Goal: Task Accomplishment & Management: Use online tool/utility

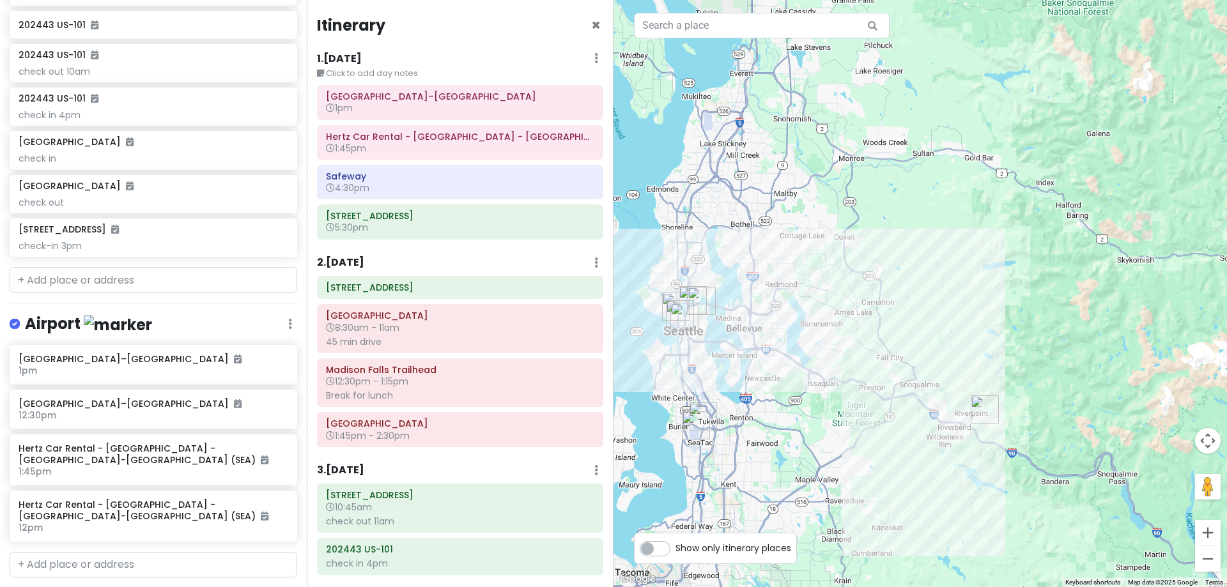
scroll to position [668, 0]
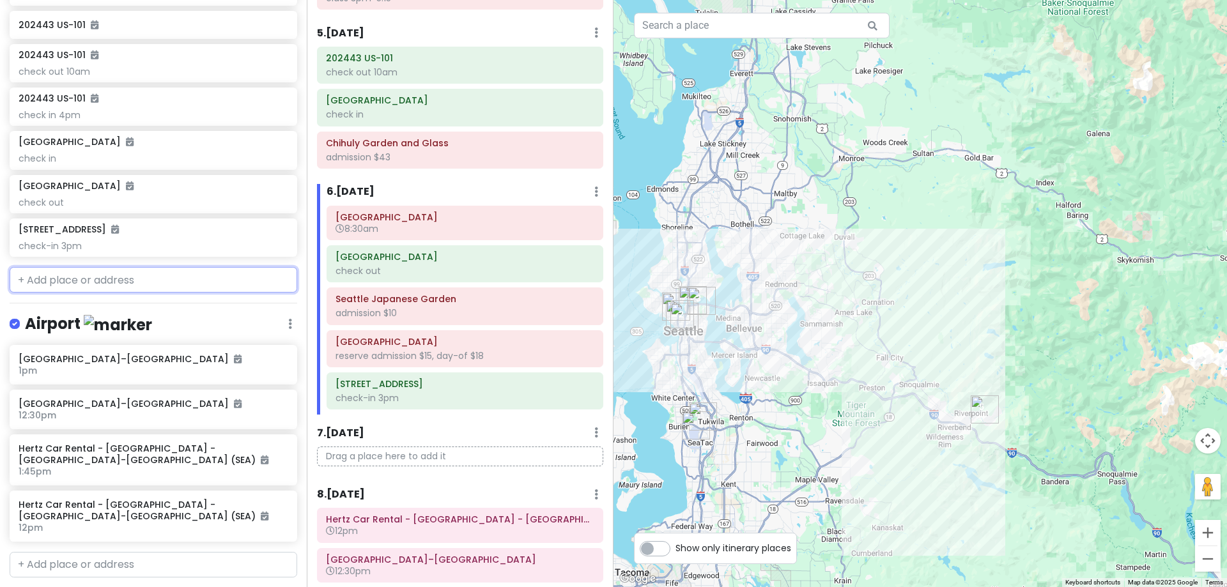
click at [105, 278] on input "text" at bounding box center [154, 280] width 288 height 26
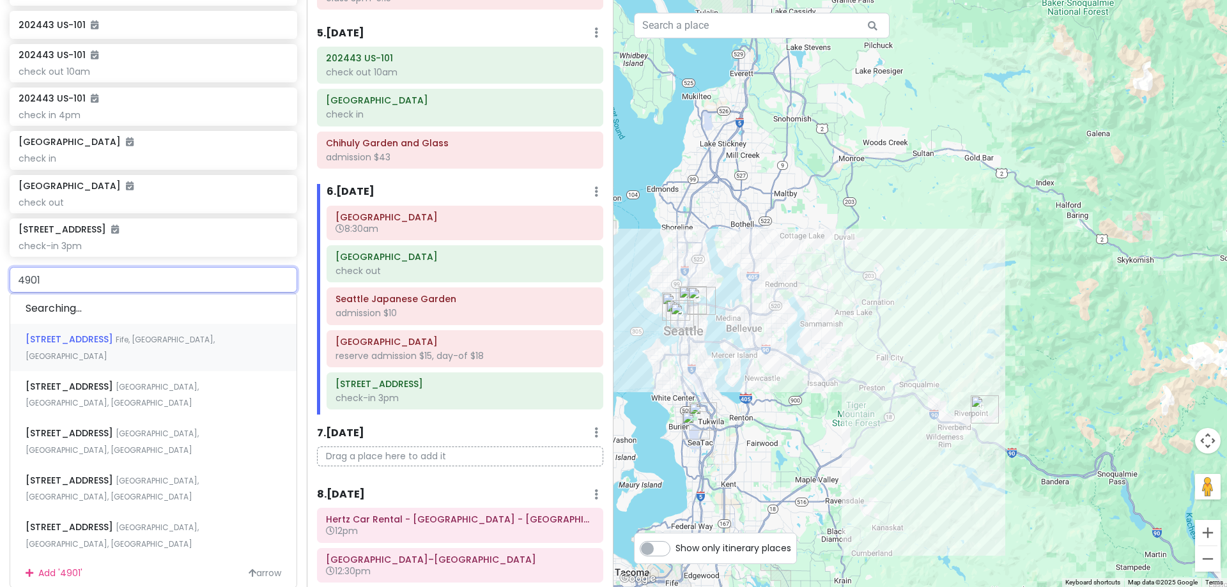
type input "49010"
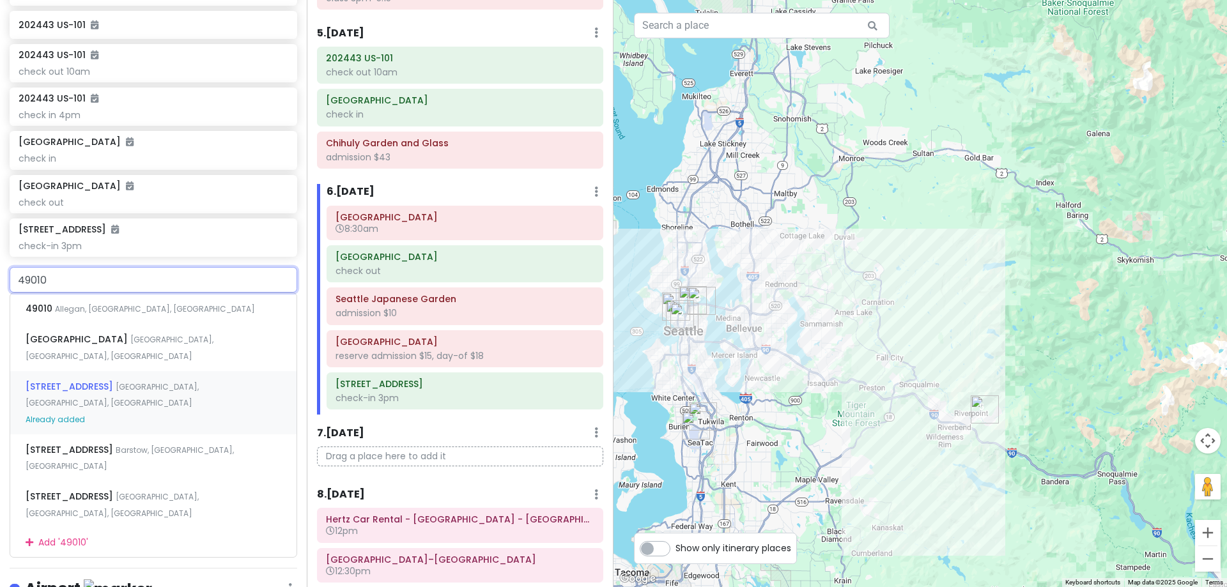
click at [114, 374] on div "[STREET_ADDRESS] Already added" at bounding box center [153, 402] width 286 height 63
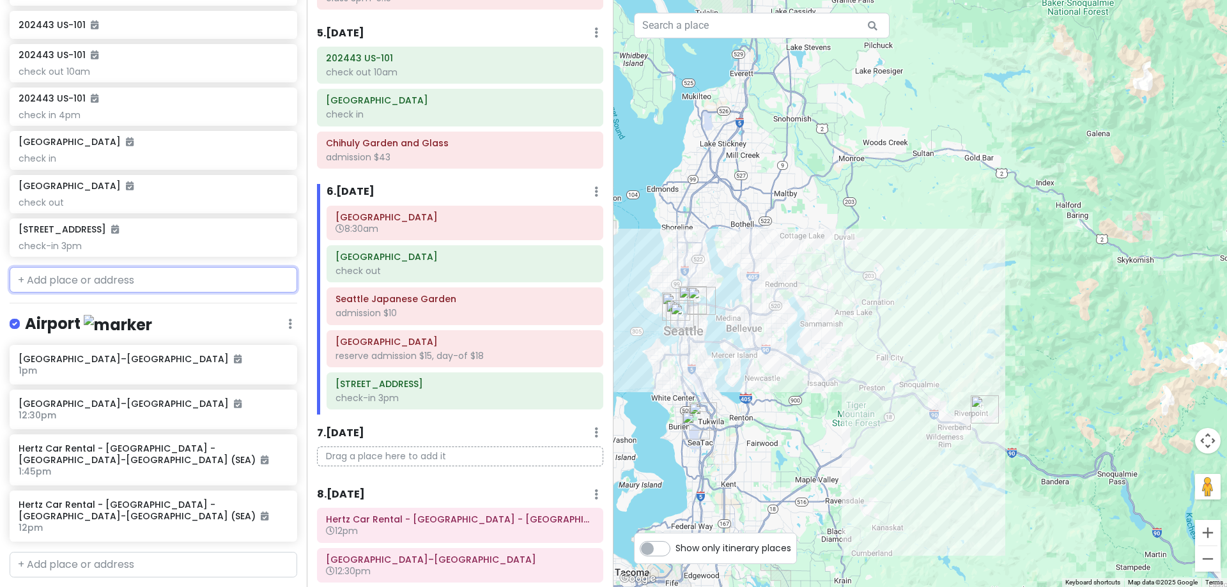
scroll to position [1181, 0]
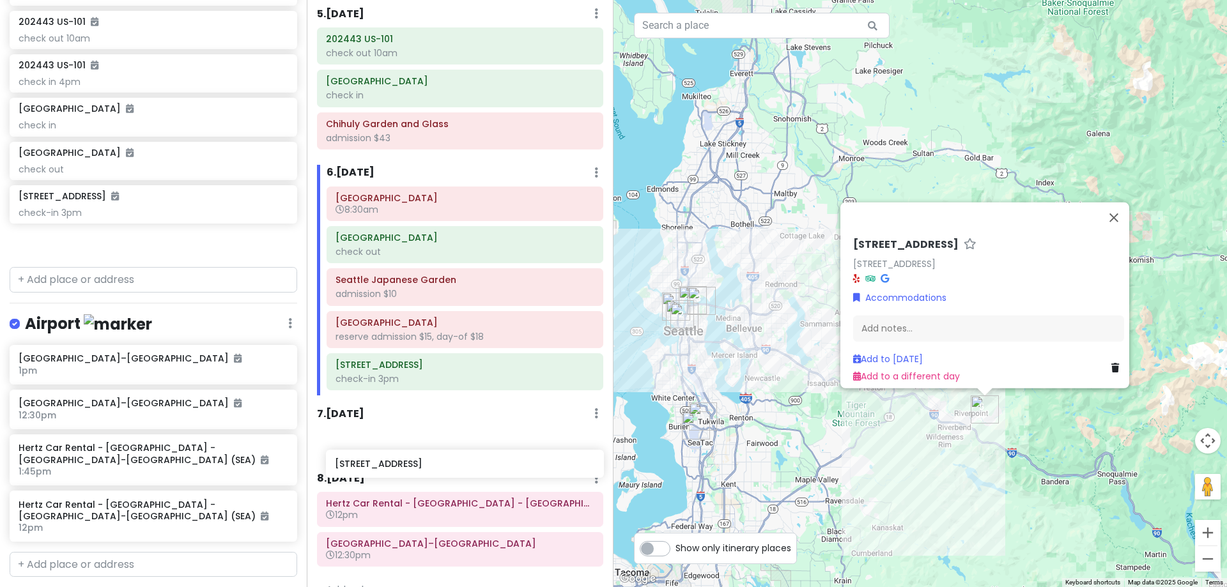
drag, startPoint x: 124, startPoint y: 243, endPoint x: 440, endPoint y: 468, distance: 387.7
click at [440, 468] on div "[PERSON_NAME] 25th in [US_STATE] Private Change Dates Make a Copy Delete Trip G…" at bounding box center [613, 293] width 1227 height 587
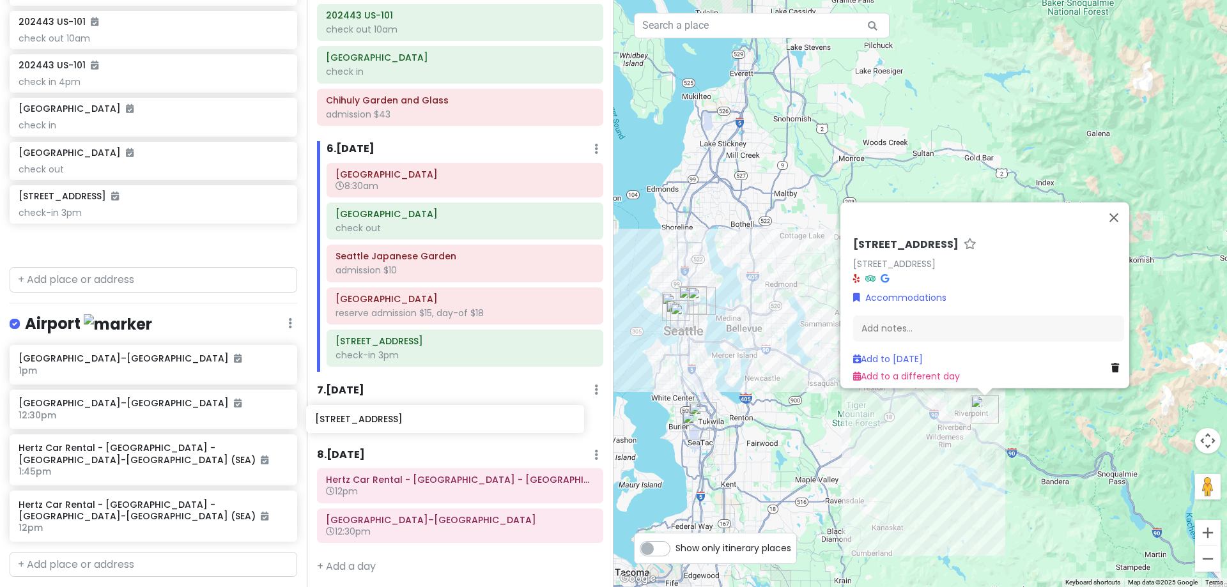
scroll to position [711, 0]
drag, startPoint x: 116, startPoint y: 238, endPoint x: 415, endPoint y: 422, distance: 350.6
click at [415, 422] on div "[PERSON_NAME] 25th in [US_STATE] Private Change Dates Make a Copy Delete Trip G…" at bounding box center [613, 293] width 1227 height 587
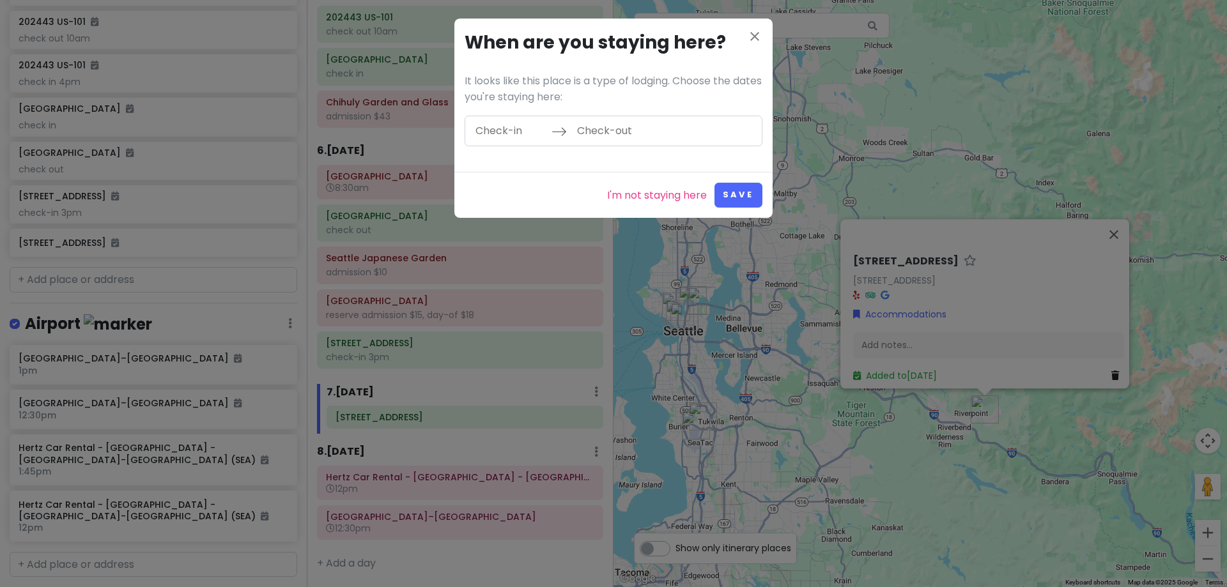
scroll to position [1148, 0]
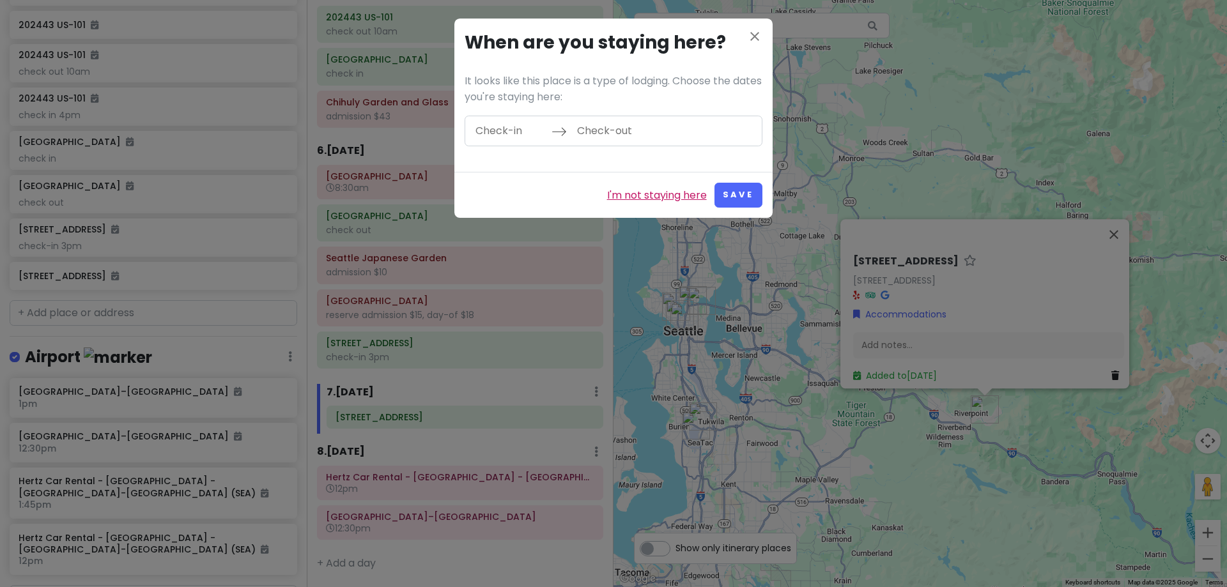
click at [661, 201] on link "I'm not staying here" at bounding box center [657, 195] width 100 height 17
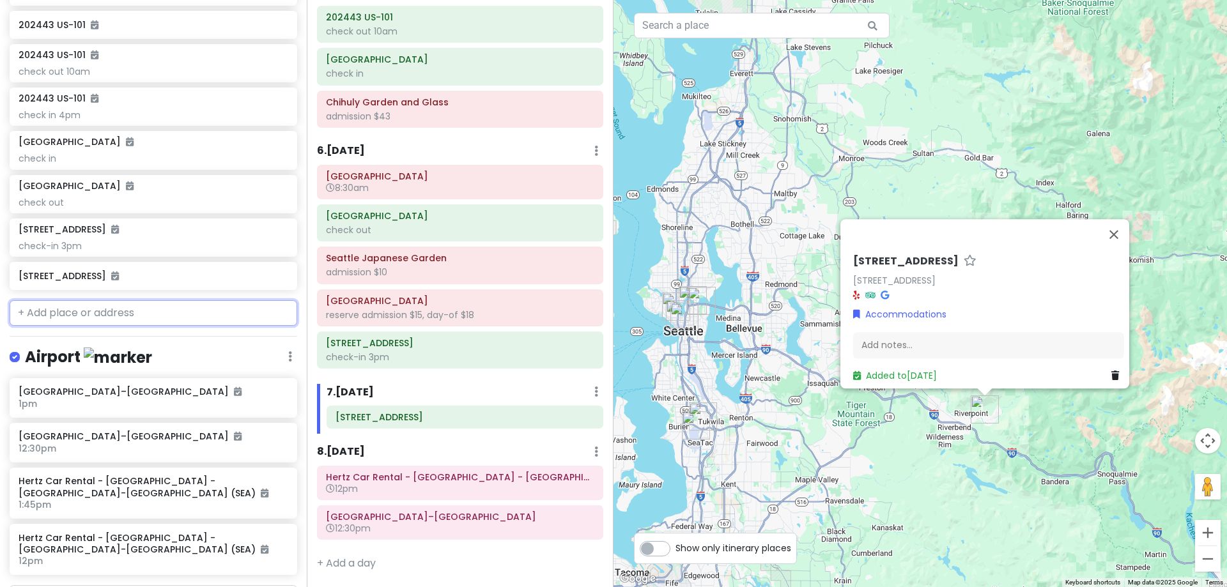
click at [195, 319] on input "text" at bounding box center [154, 313] width 288 height 26
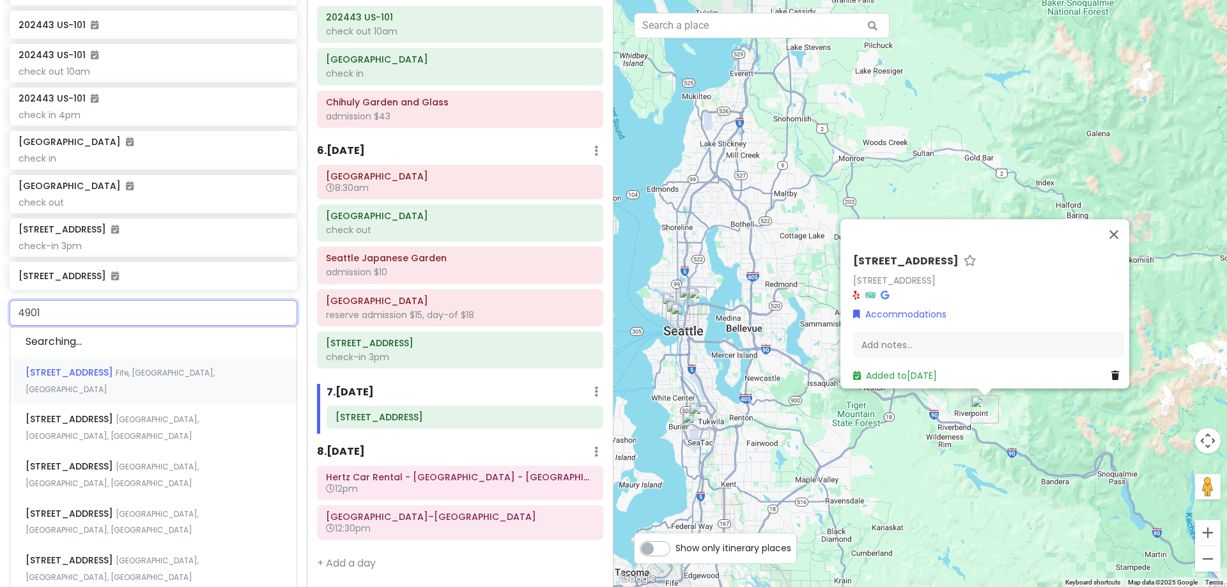
type input "49010"
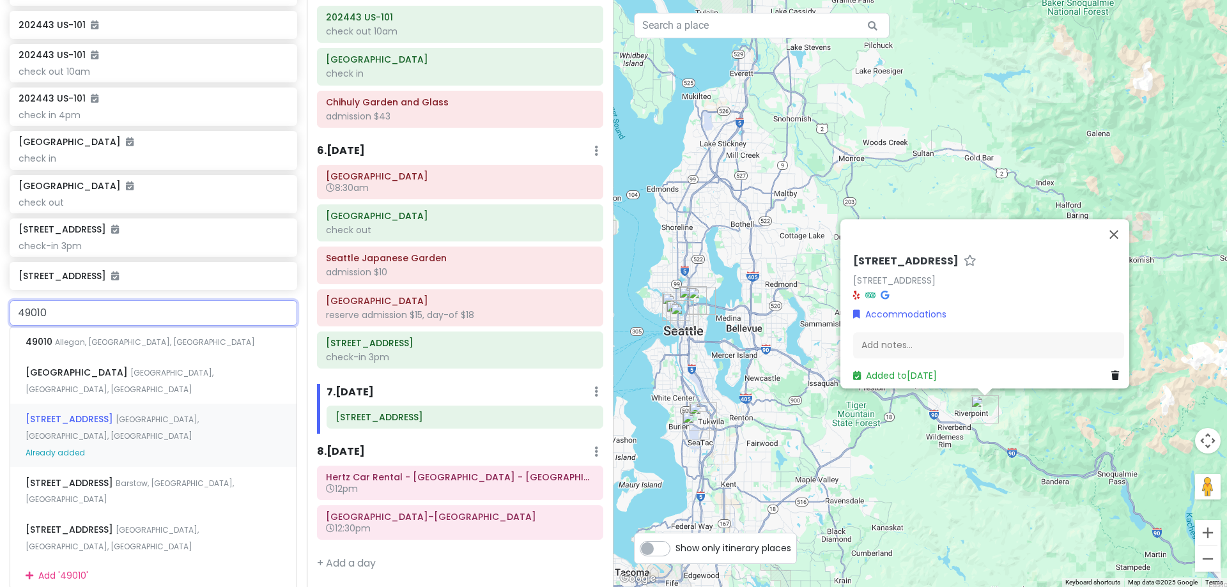
click at [203, 412] on div "[STREET_ADDRESS] Already added" at bounding box center [153, 435] width 286 height 63
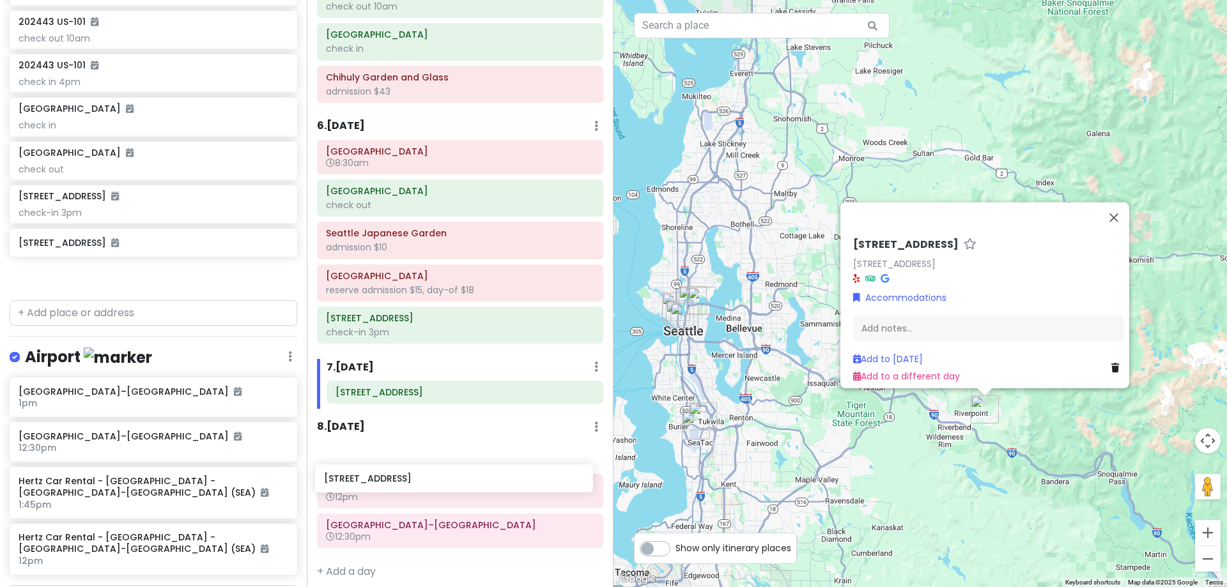
scroll to position [746, 0]
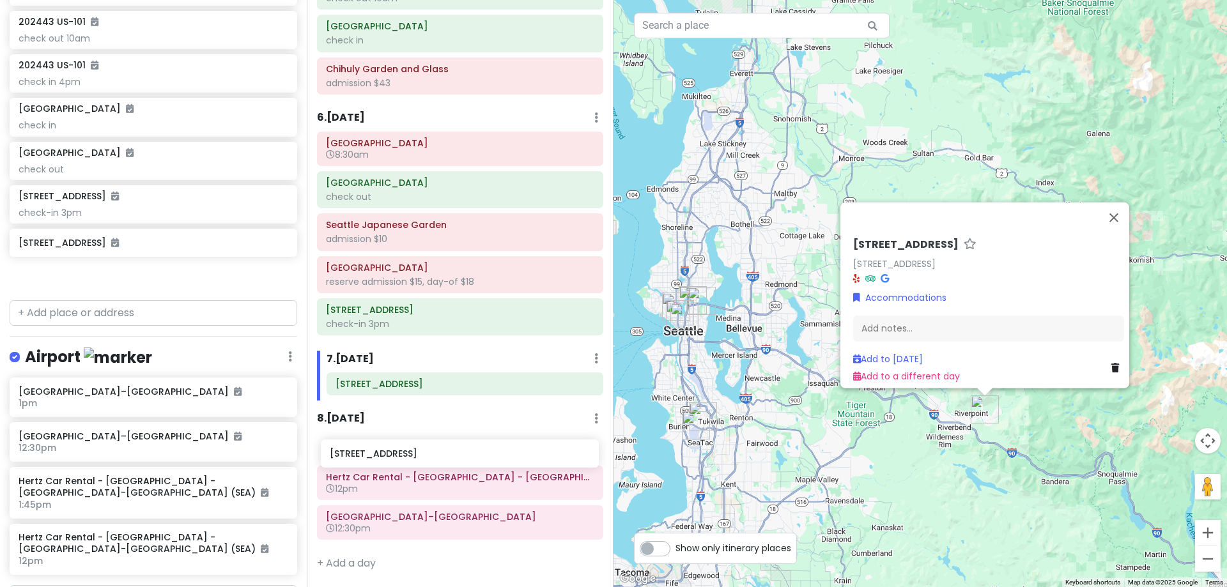
drag, startPoint x: 123, startPoint y: 277, endPoint x: 434, endPoint y: 458, distance: 359.9
click at [434, 458] on div "[PERSON_NAME] 25th in [US_STATE] Private Change Dates Make a Copy Delete Trip G…" at bounding box center [613, 293] width 1227 height 587
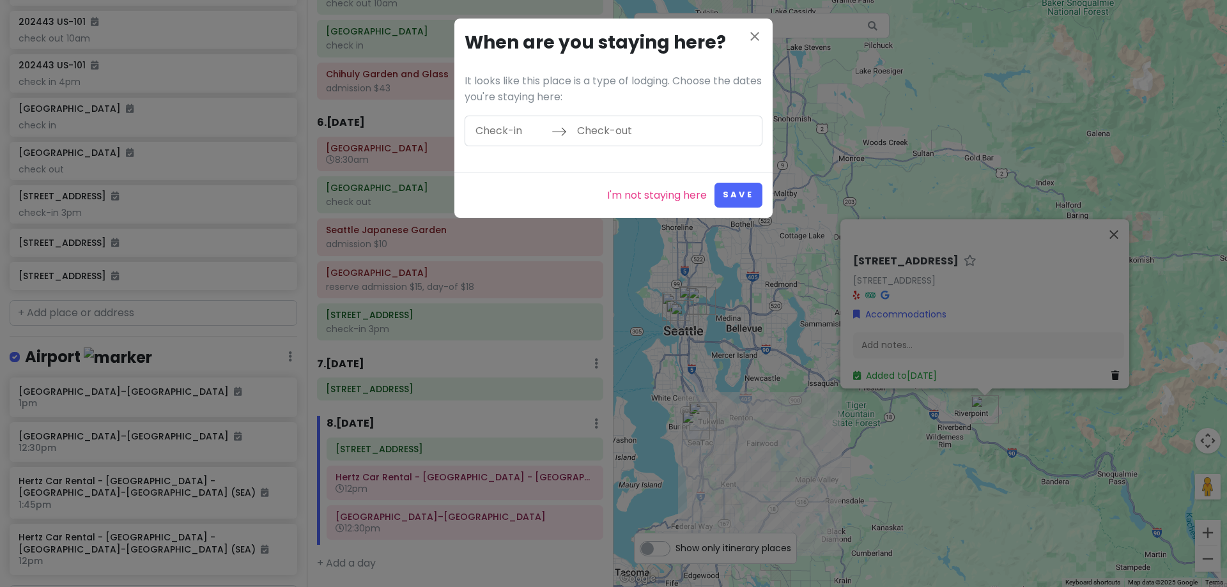
scroll to position [1148, 0]
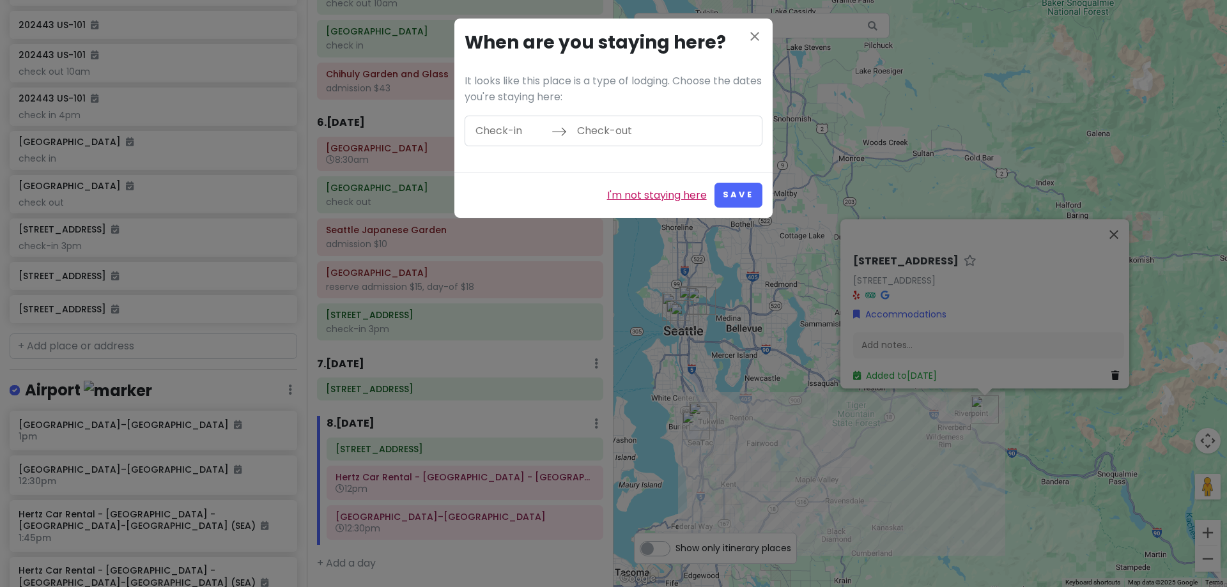
click at [663, 196] on link "I'm not staying here" at bounding box center [657, 195] width 100 height 17
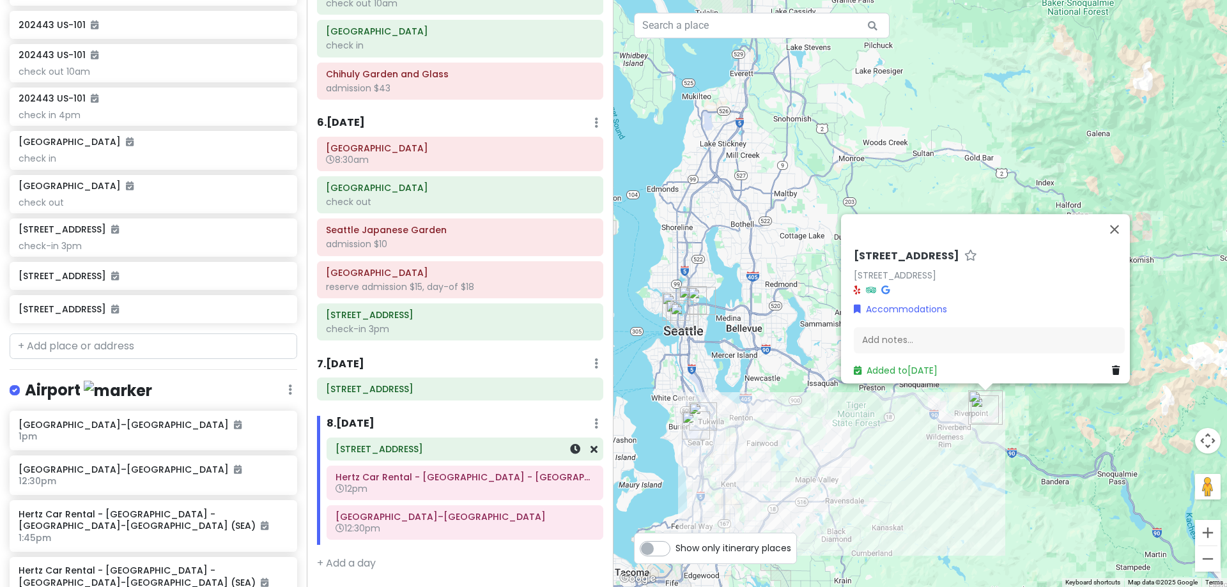
click at [519, 453] on h6 "[STREET_ADDRESS]" at bounding box center [464, 449] width 259 height 12
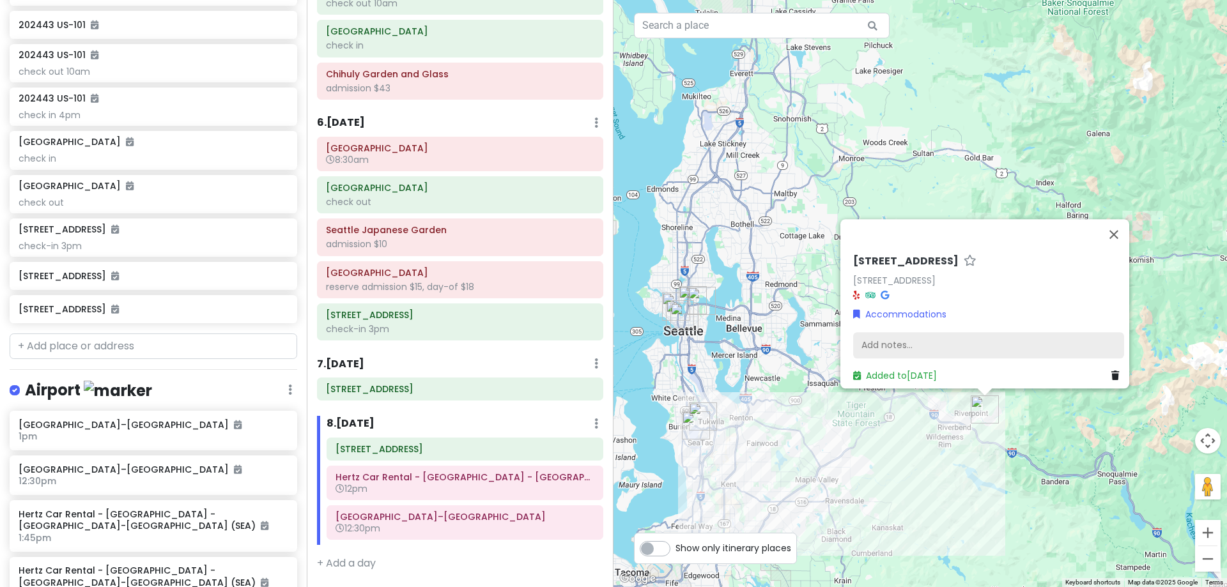
click at [910, 341] on div "Add notes..." at bounding box center [988, 345] width 271 height 27
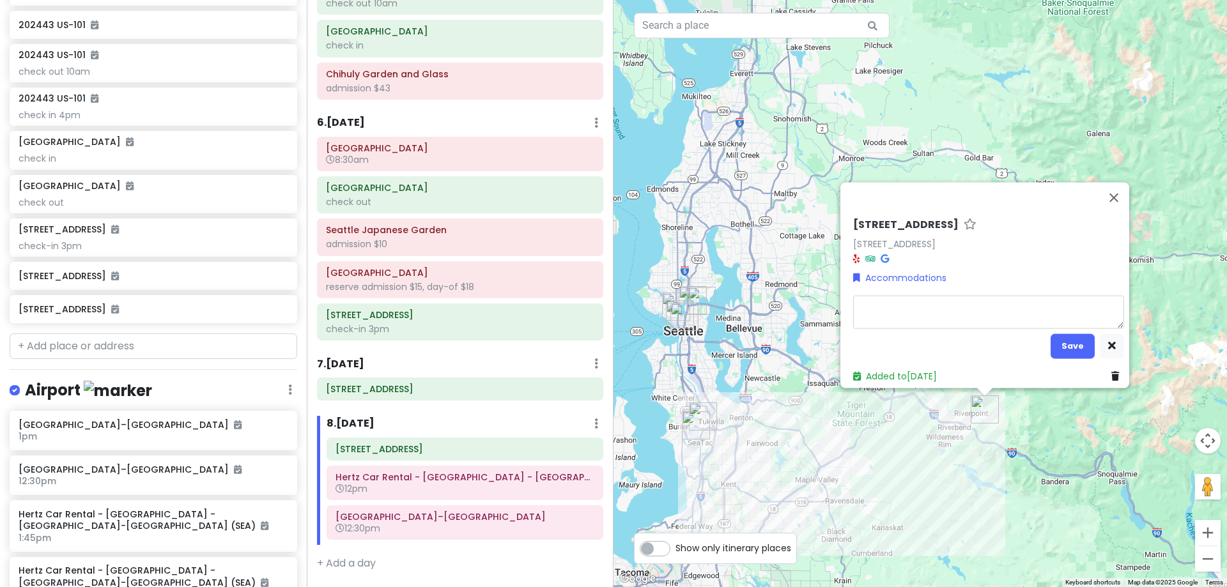
type textarea "x"
type textarea "c"
type textarea "x"
type textarea "ch"
type textarea "x"
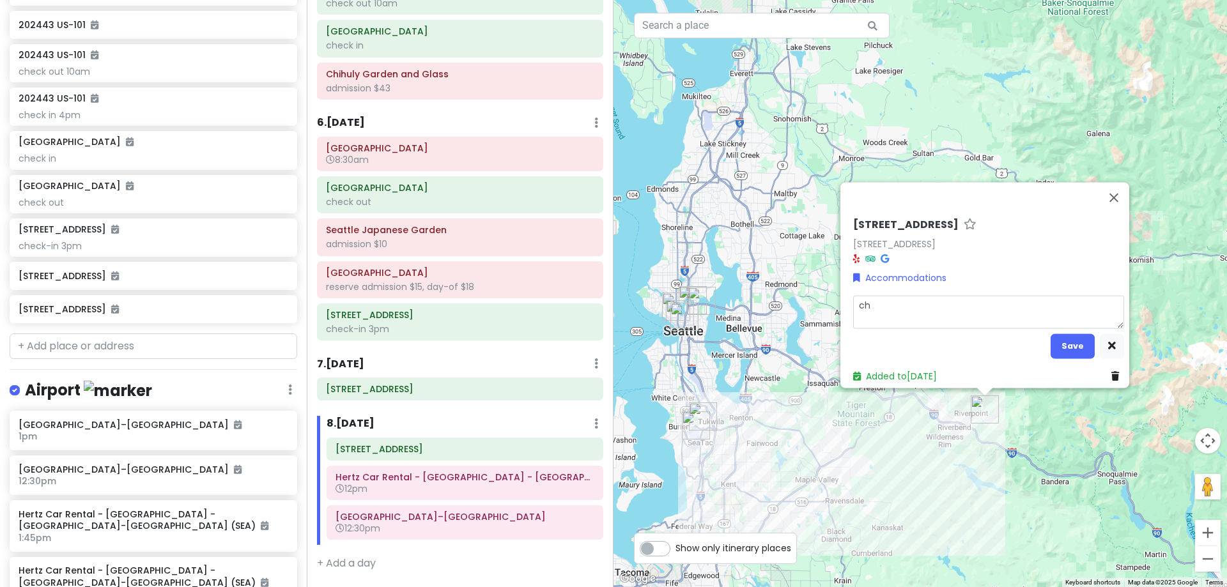
type textarea "che"
type textarea "x"
type textarea "chec"
type textarea "x"
type textarea "check"
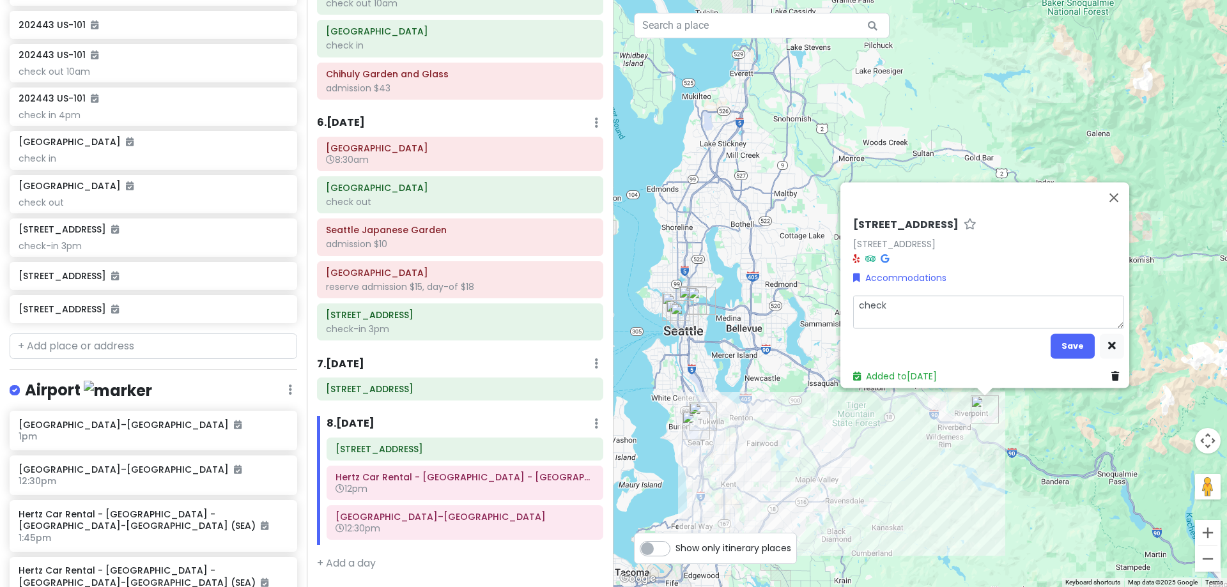
type textarea "x"
type textarea "checko"
type textarea "x"
type textarea "checkou"
type textarea "x"
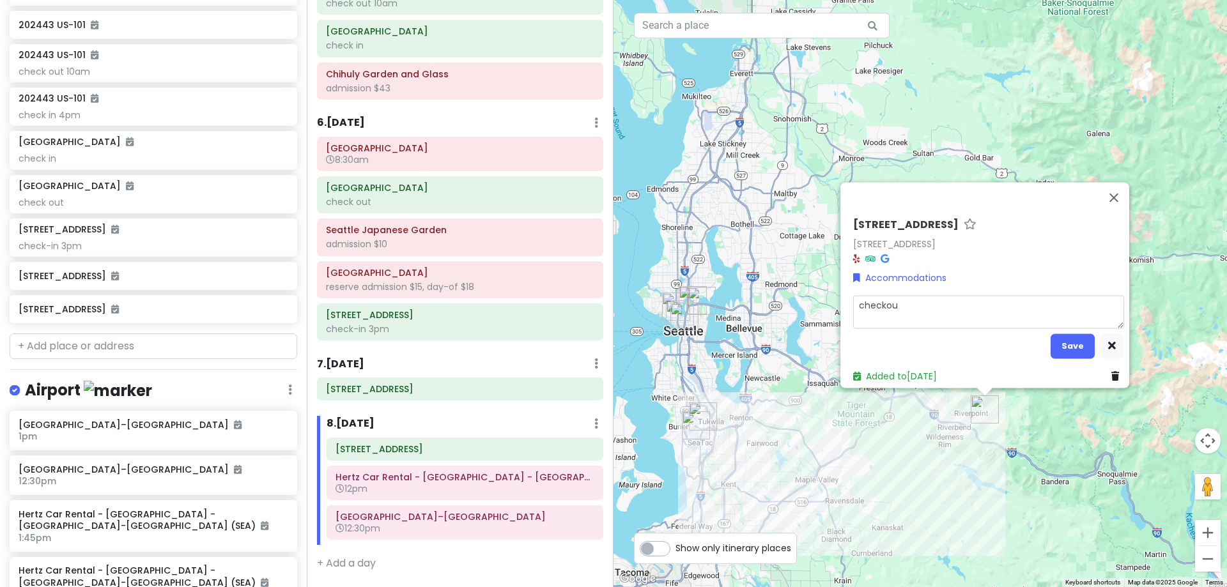
type textarea "checkout"
type textarea "x"
type textarea "checkout"
type textarea "x"
type textarea "checkout 1"
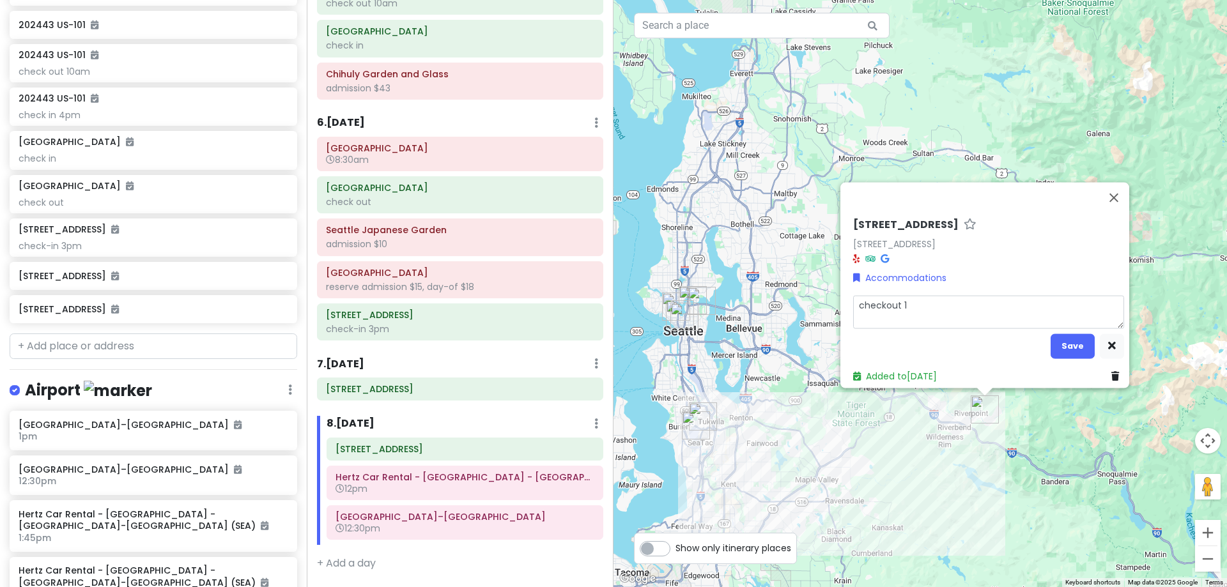
type textarea "x"
type textarea "checkout 11"
type textarea "x"
type textarea "checkout 11a"
type textarea "x"
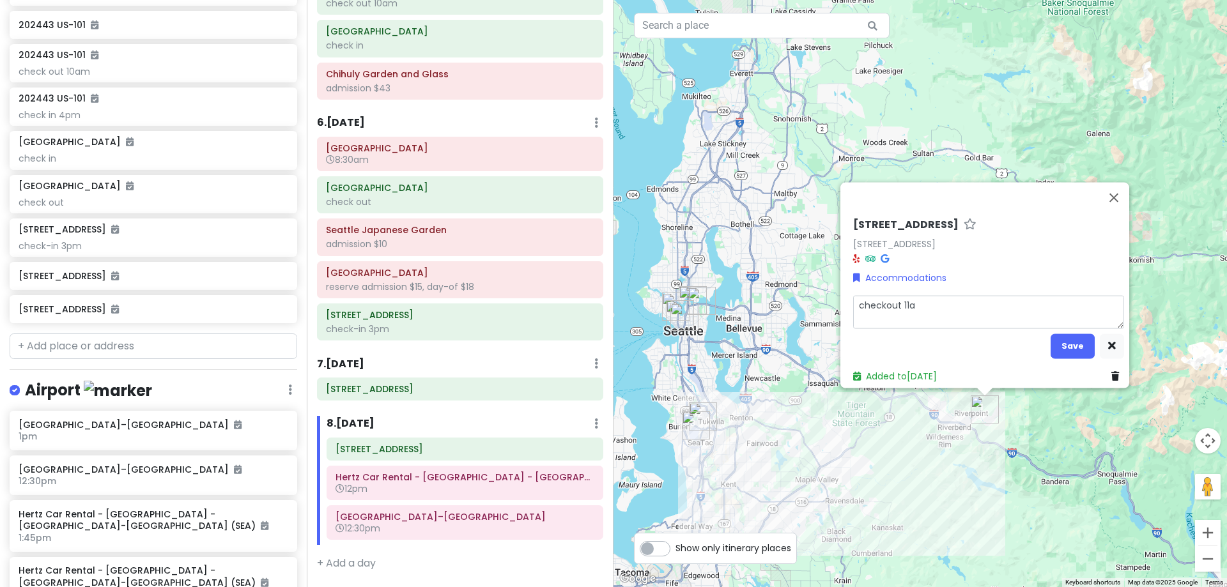
type textarea "checkout 11am"
type textarea "x"
type textarea "checkout 11am"
type textarea "x"
type textarea "checkout 11am ("
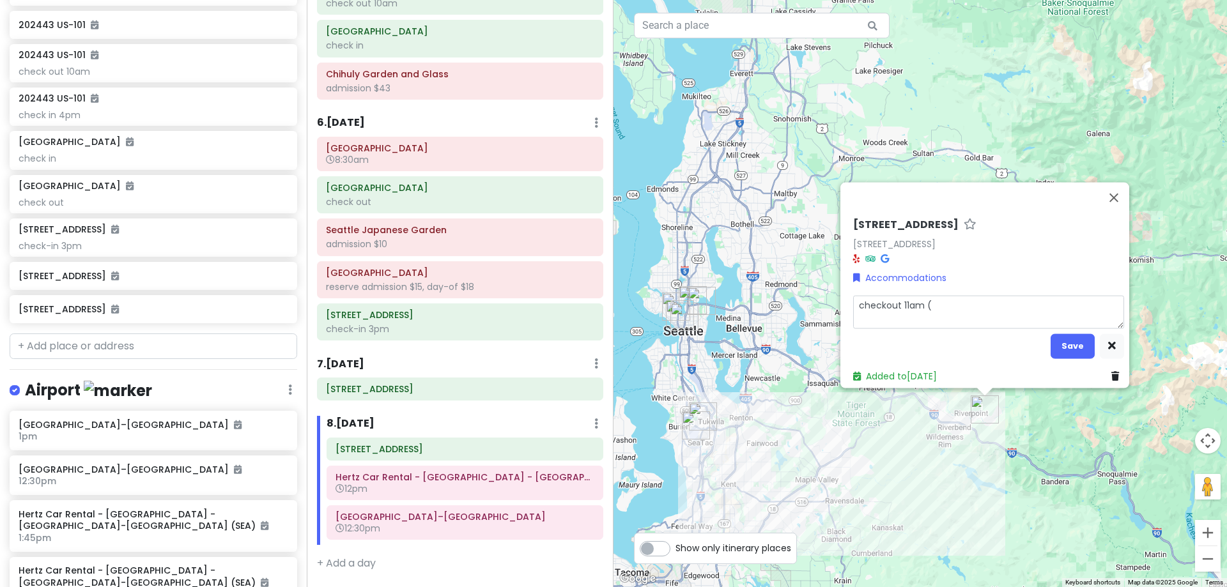
type textarea "x"
type textarea "checkout 11am (4"
type textarea "x"
type textarea "checkout 11am (45"
type textarea "x"
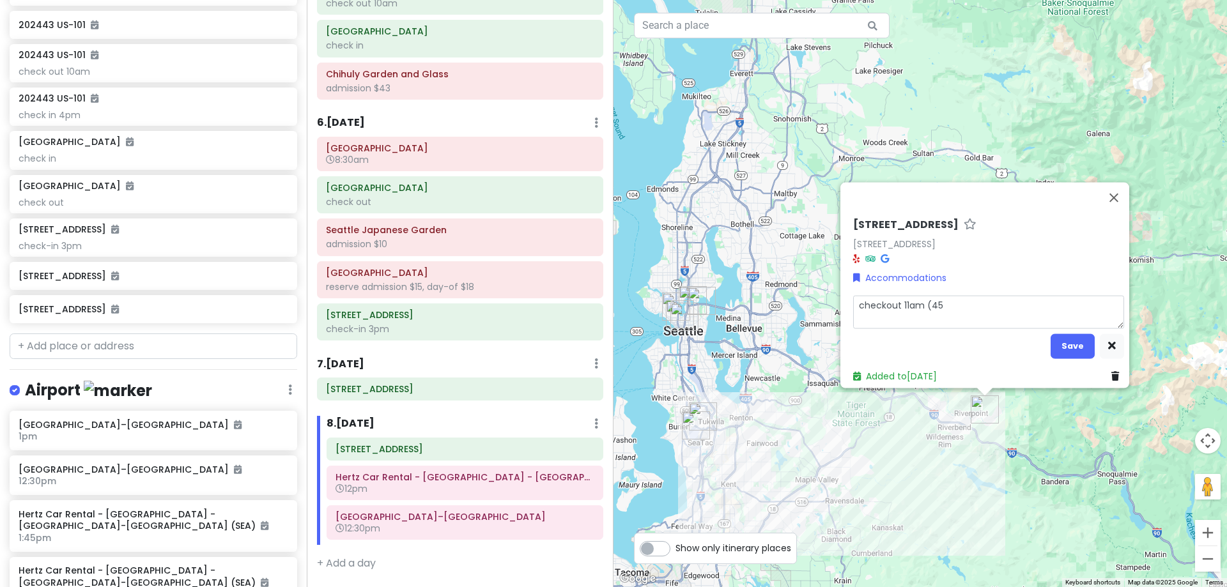
type textarea "checkout 11am (45"
type textarea "x"
type textarea "checkout 11am (45 m"
type textarea "x"
type textarea "checkout 11am (45 mi"
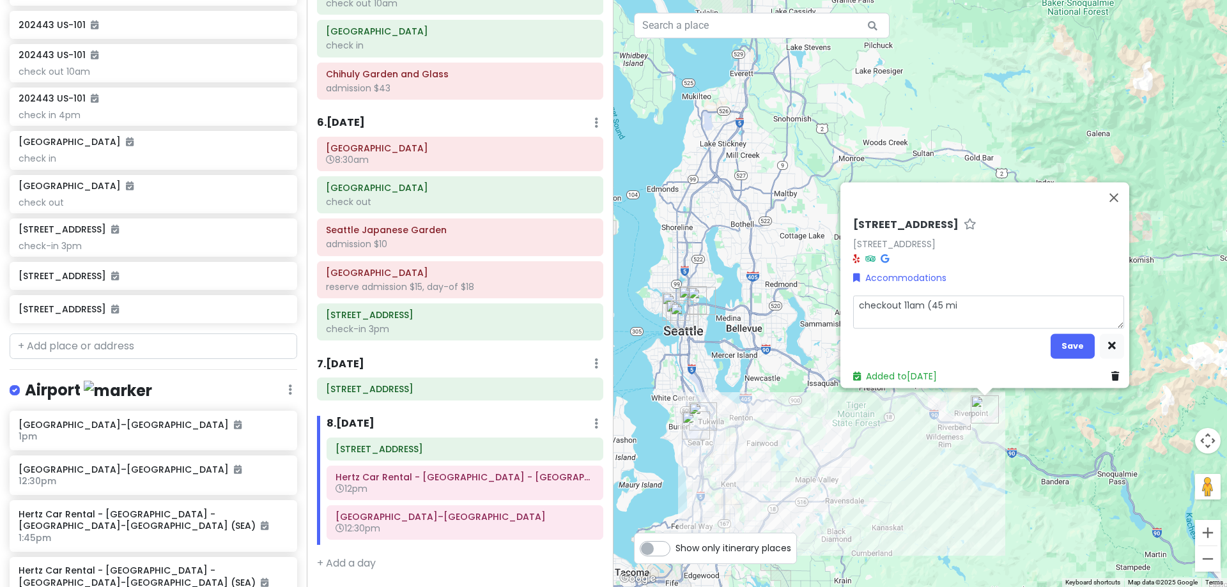
type textarea "x"
type textarea "checkout 11am (45 min"
type textarea "x"
type textarea "checkout 11am (45 min"
type textarea "x"
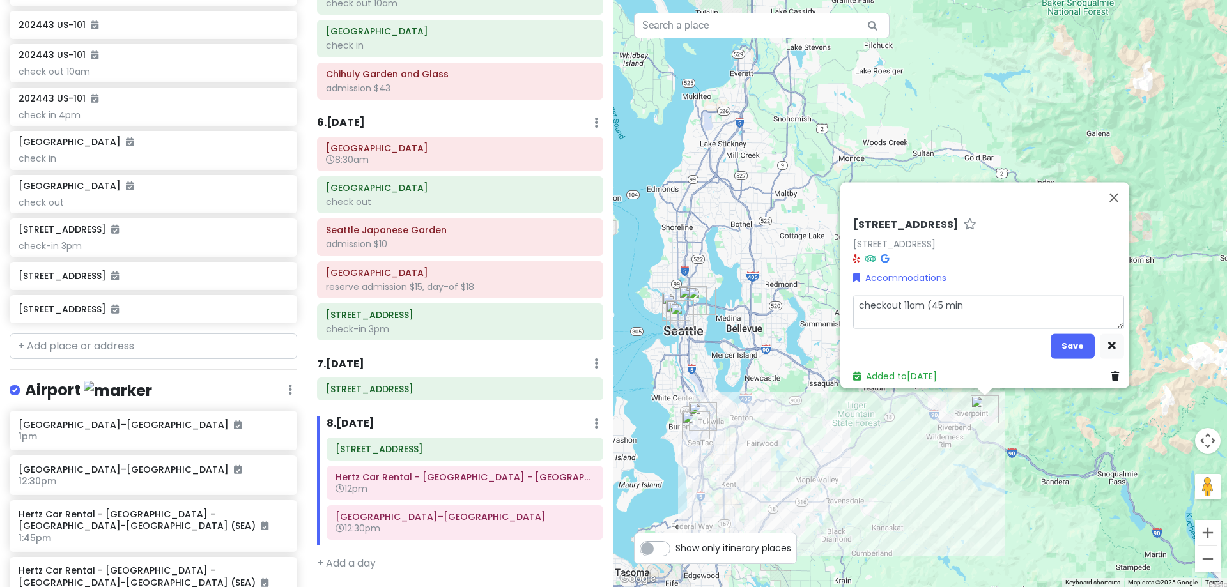
type textarea "checkout 11am (45 min d"
type textarea "x"
type textarea "checkout 11am (45 min dr"
type textarea "x"
type textarea "checkout 11am (45 min dri"
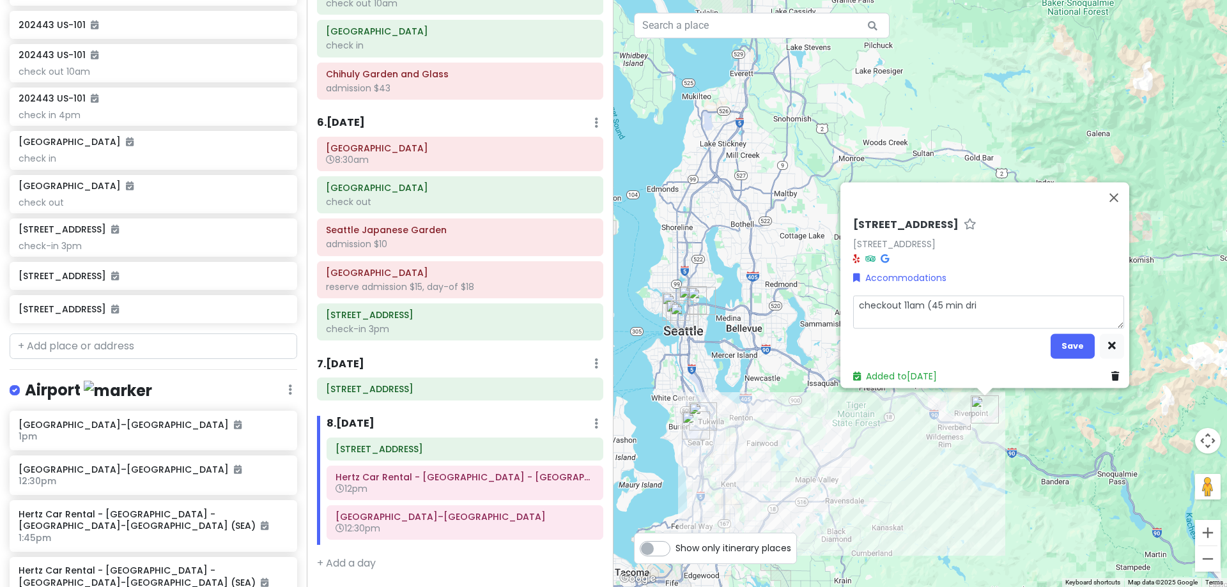
type textarea "x"
type textarea "checkout 11am (45 min driv"
type textarea "x"
type textarea "checkout 11am (45 min drive"
type textarea "x"
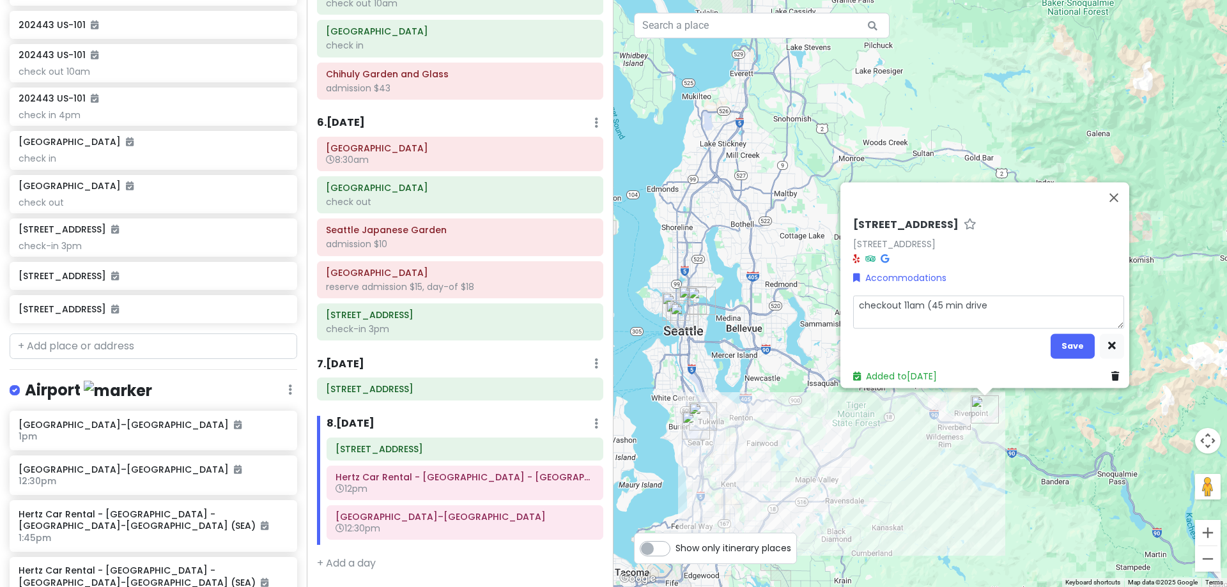
type textarea "checkout 11am (45 min drive"
type textarea "x"
type textarea "checkout 11am (45 min drive t"
type textarea "x"
type textarea "checkout 11am (45 min drive to"
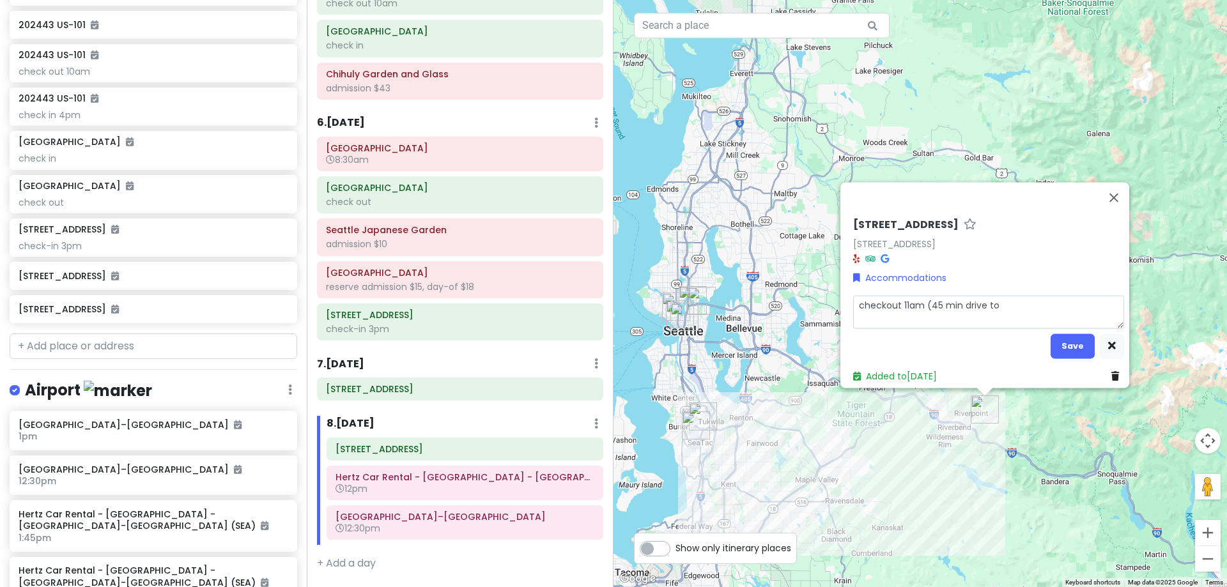
type textarea "x"
type textarea "checkout 11am (45 min drive to"
type textarea "x"
type textarea "checkout 11am (45 min drive to a"
type textarea "x"
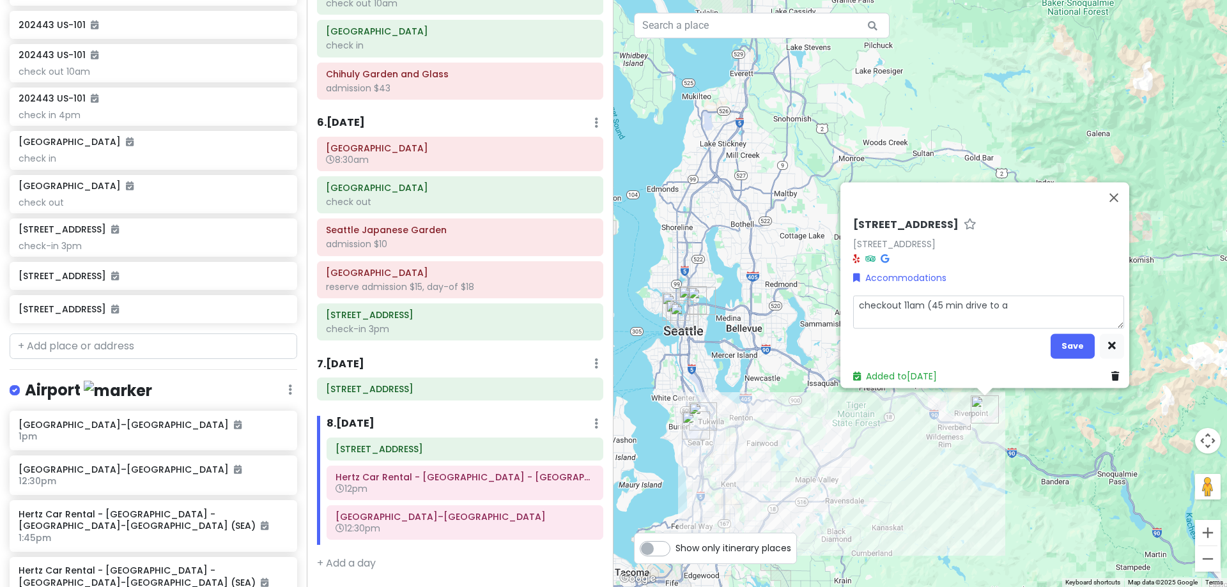
type textarea "checkout 11am (45 min drive to ai"
type textarea "x"
type textarea "checkout 11am (45 min drive to air"
type textarea "x"
type textarea "checkout 11am (45 min drive to airp"
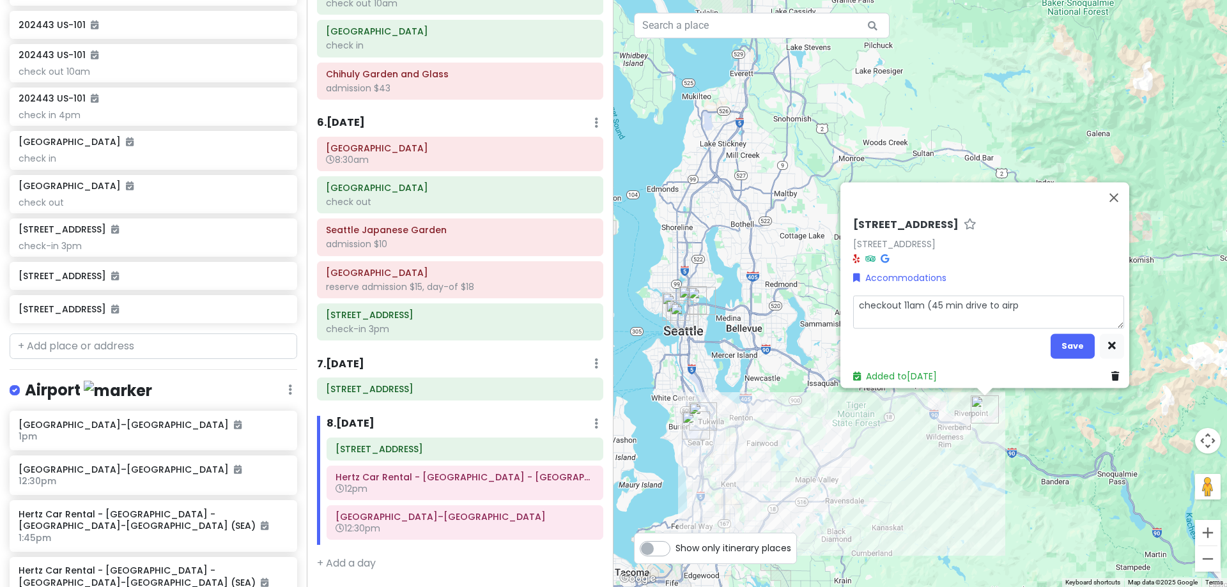
type textarea "x"
type textarea "checkout 11am (45 min drive to airpo"
type textarea "x"
type textarea "checkout 11am (45 min drive to airpor"
type textarea "x"
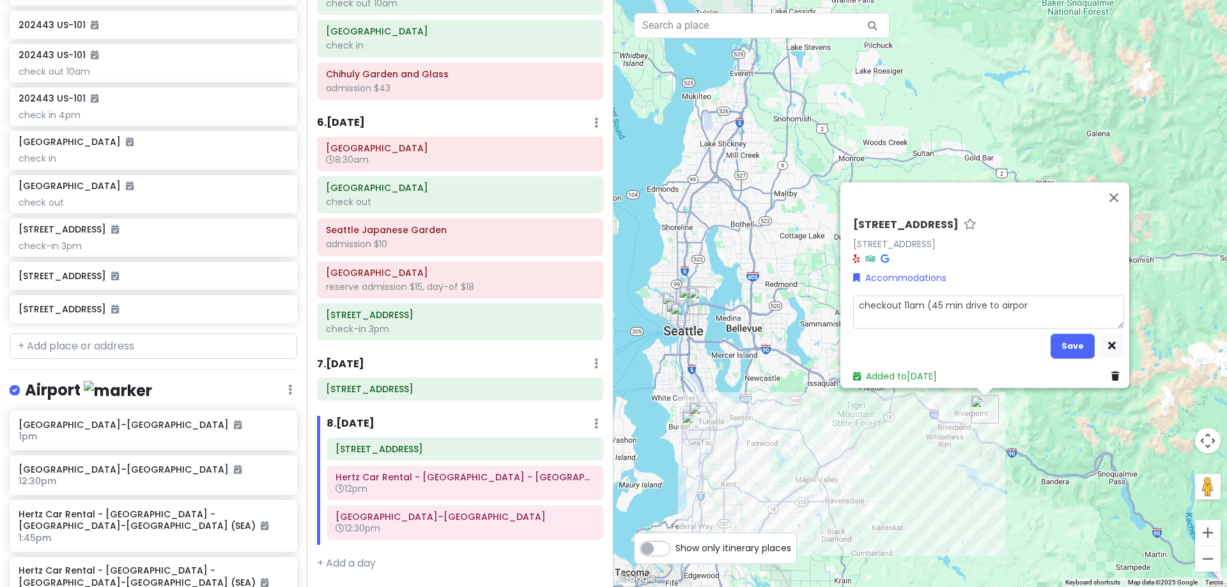
type textarea "checkout 11am (45 min drive to airport"
type textarea "x"
type textarea "checkout 11am (45 min drive to airport)"
click at [1071, 341] on button "Save" at bounding box center [1072, 346] width 44 height 25
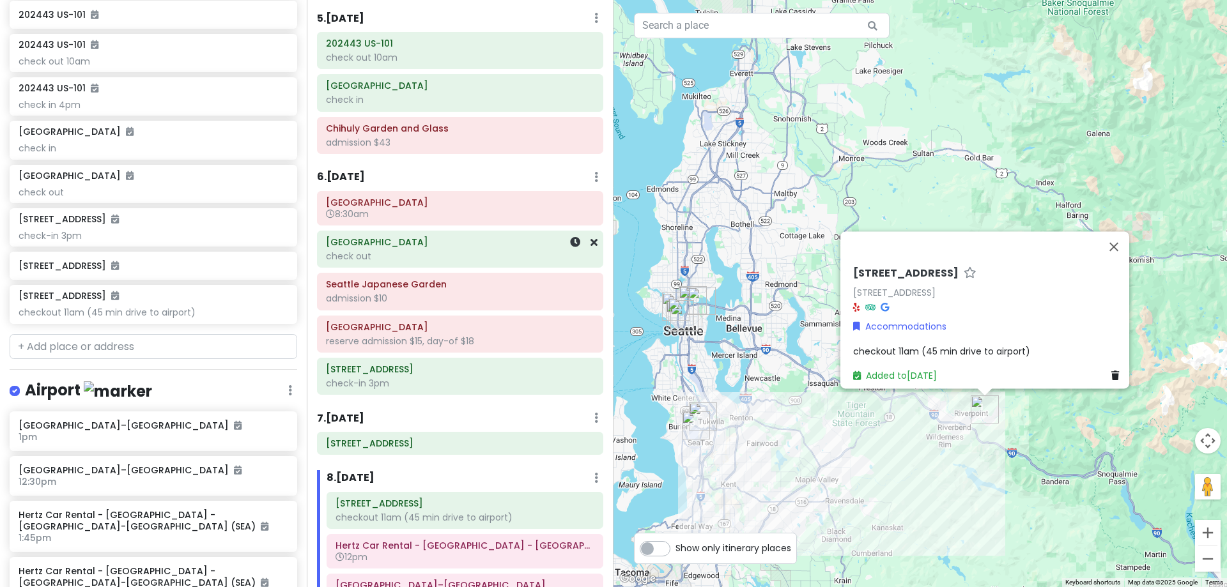
scroll to position [619, 0]
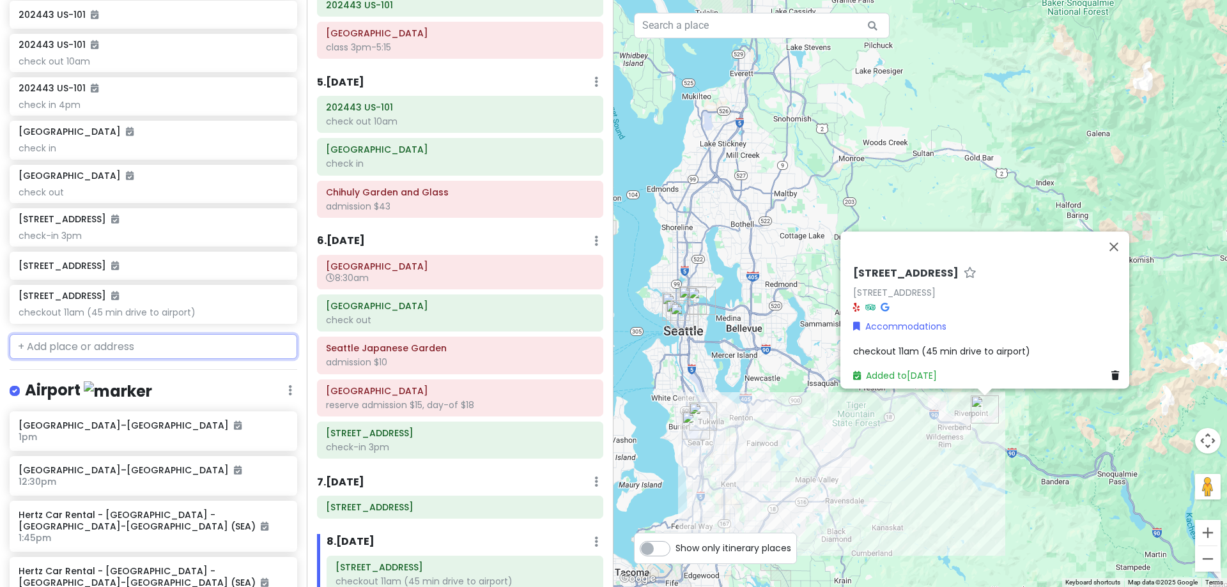
click at [134, 350] on input "text" at bounding box center [154, 347] width 288 height 26
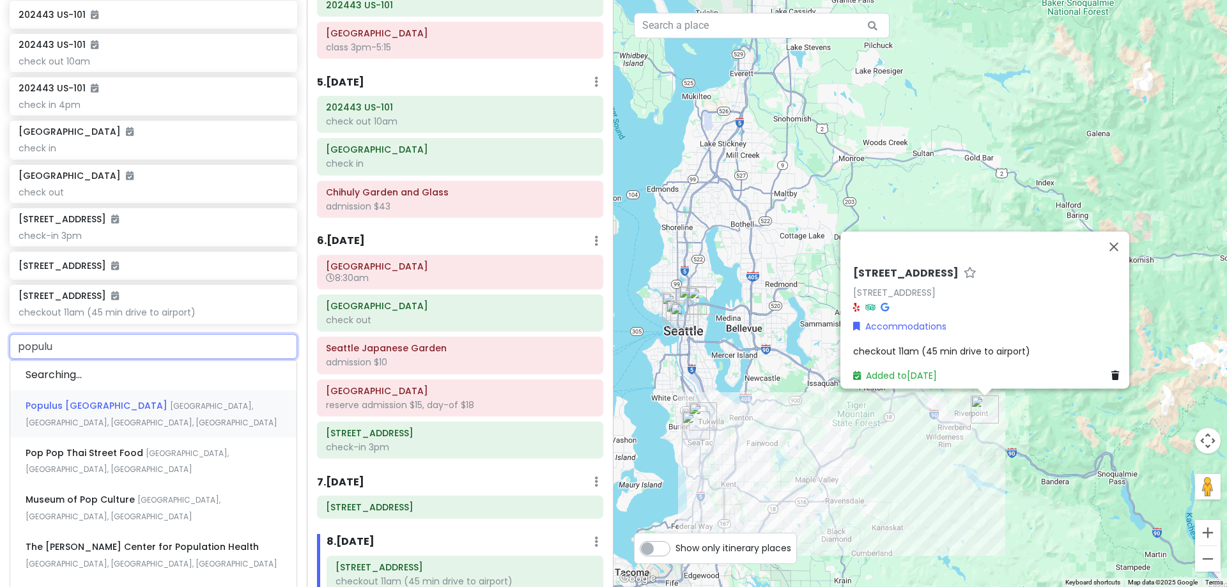
type input "populus"
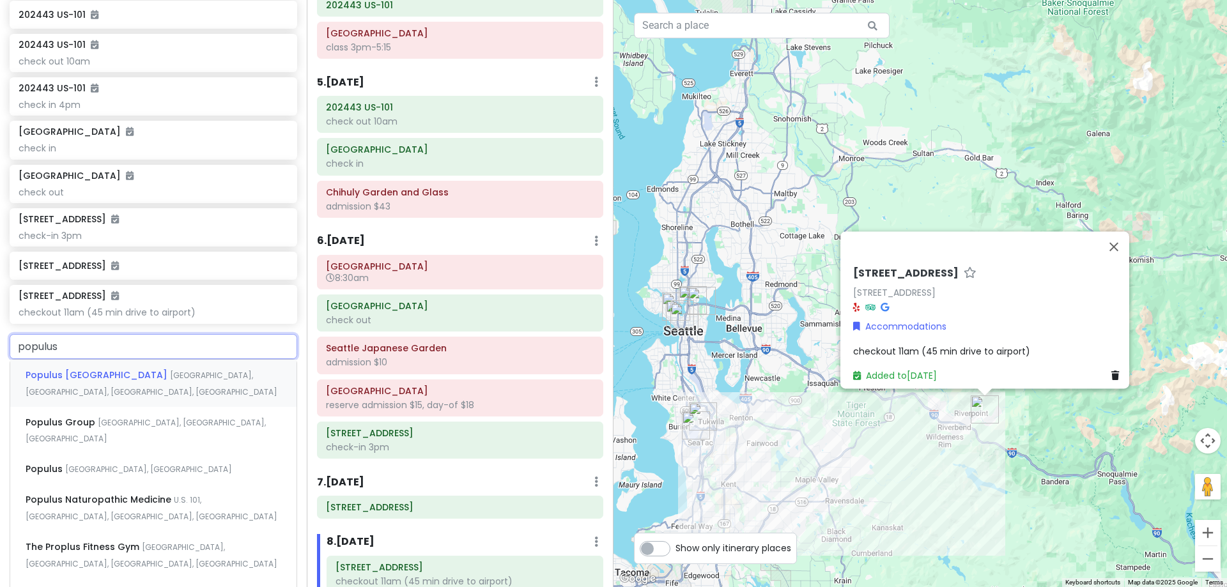
click at [135, 370] on span "[GEOGRAPHIC_DATA], [GEOGRAPHIC_DATA], [GEOGRAPHIC_DATA], [GEOGRAPHIC_DATA]" at bounding box center [152, 383] width 252 height 27
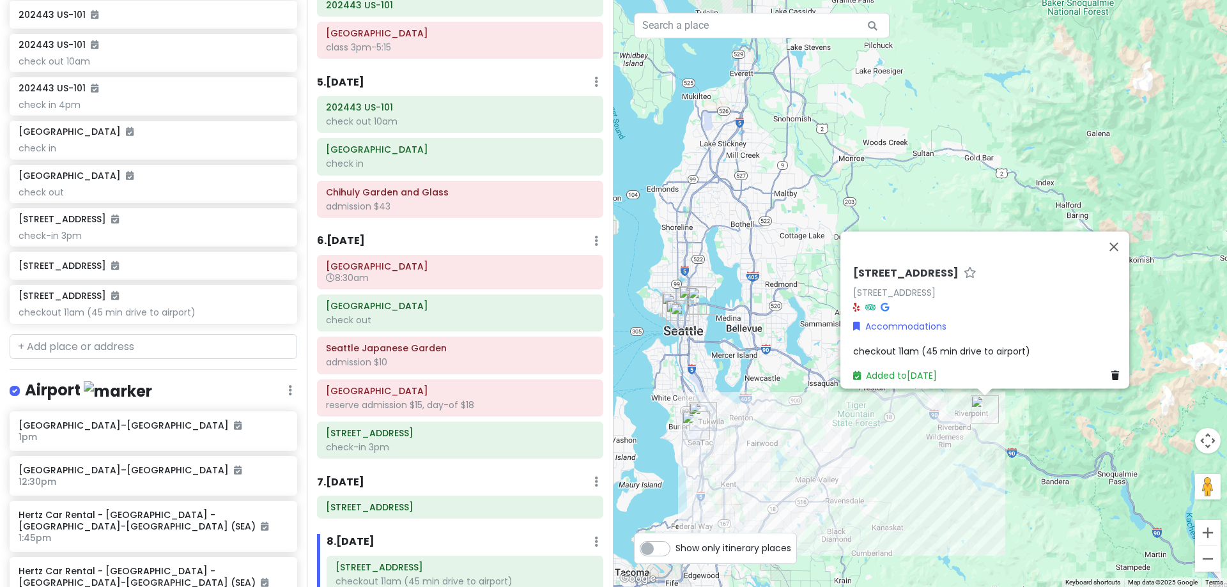
scroll to position [1191, 0]
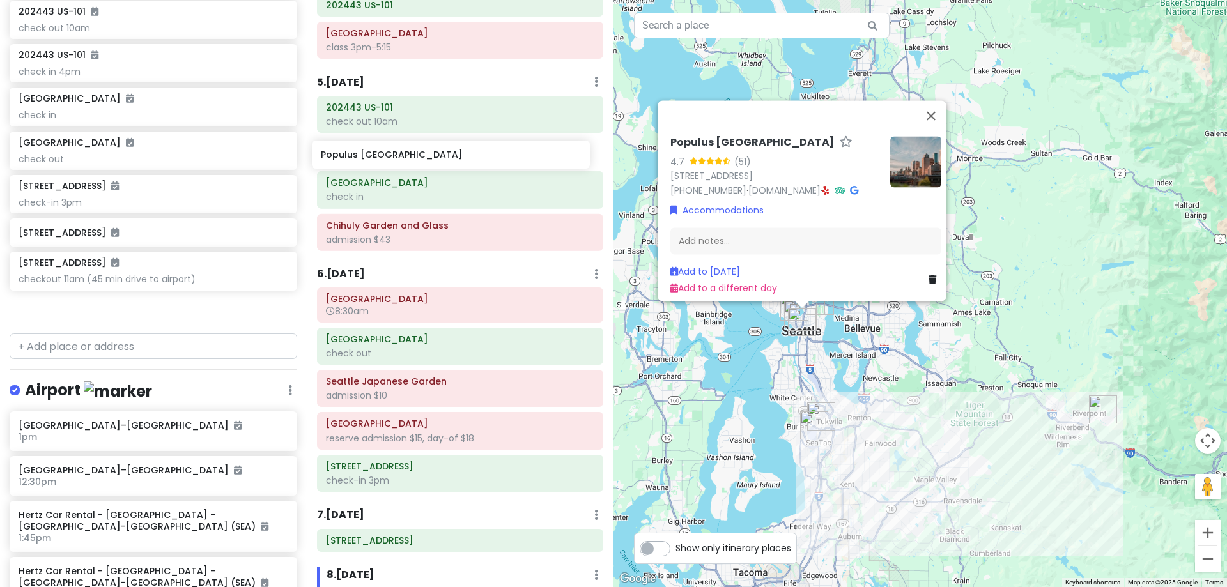
drag, startPoint x: 135, startPoint y: 309, endPoint x: 438, endPoint y: 158, distance: 338.1
click at [438, 158] on div "[PERSON_NAME] 25th in [US_STATE] Private Change Dates Make a Copy Delete Trip G…" at bounding box center [613, 293] width 1227 height 587
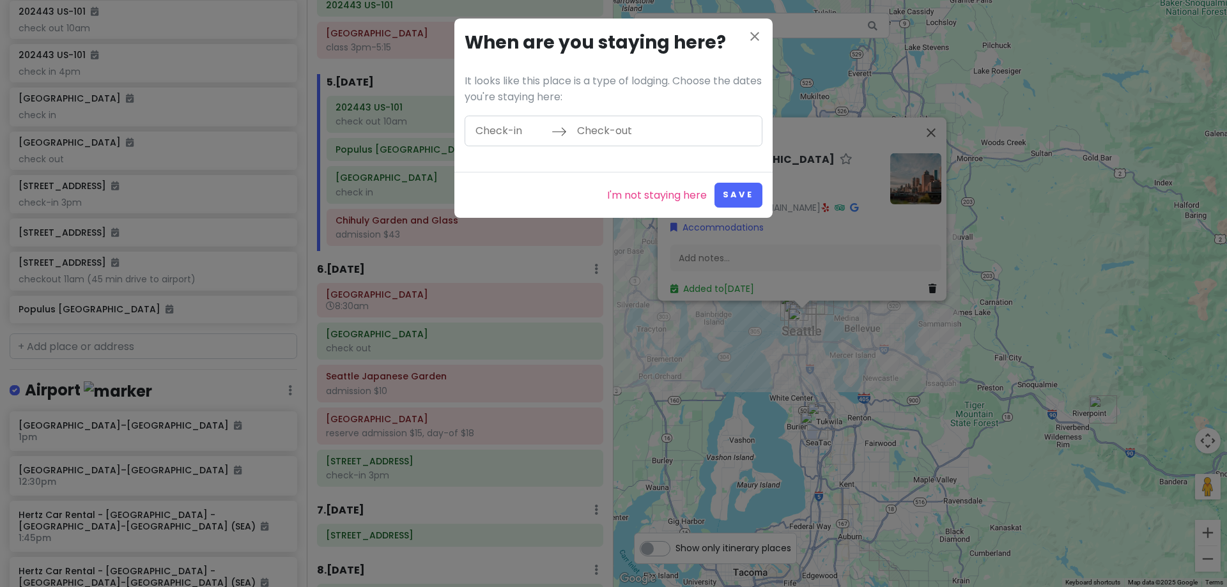
scroll to position [1158, 0]
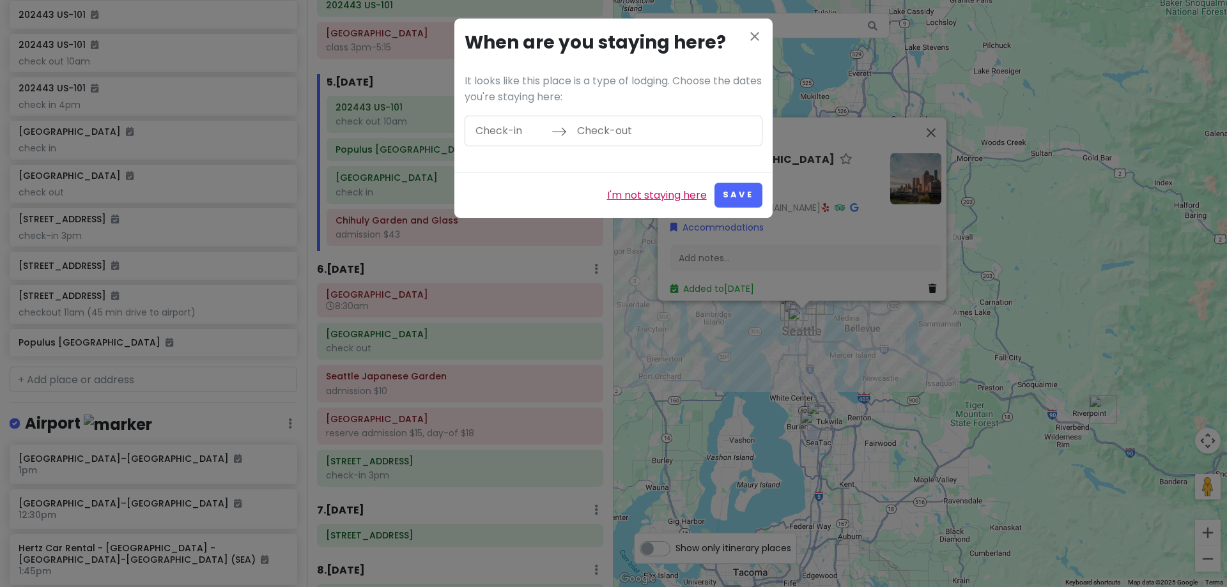
click at [638, 194] on link "I'm not staying here" at bounding box center [657, 195] width 100 height 17
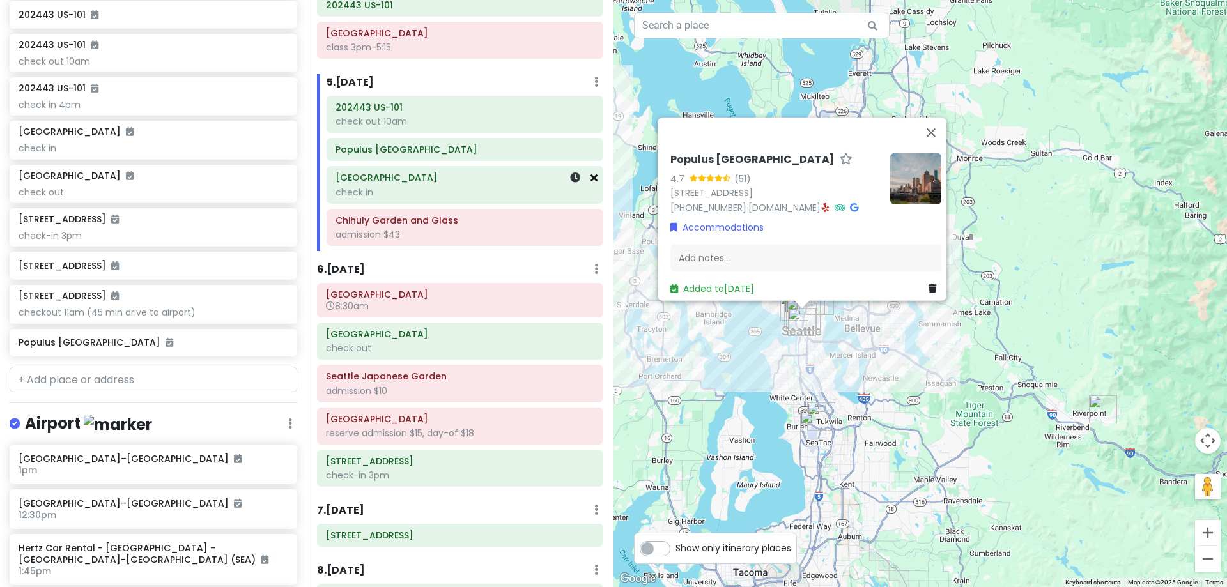
click at [590, 181] on icon at bounding box center [593, 178] width 7 height 10
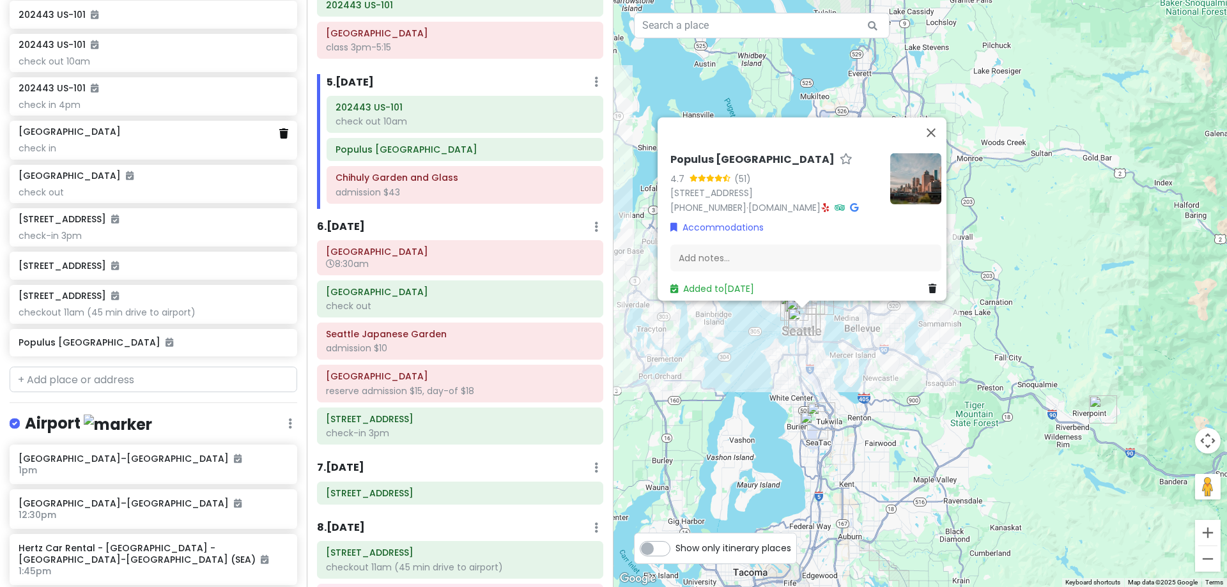
click at [279, 135] on icon at bounding box center [283, 133] width 9 height 10
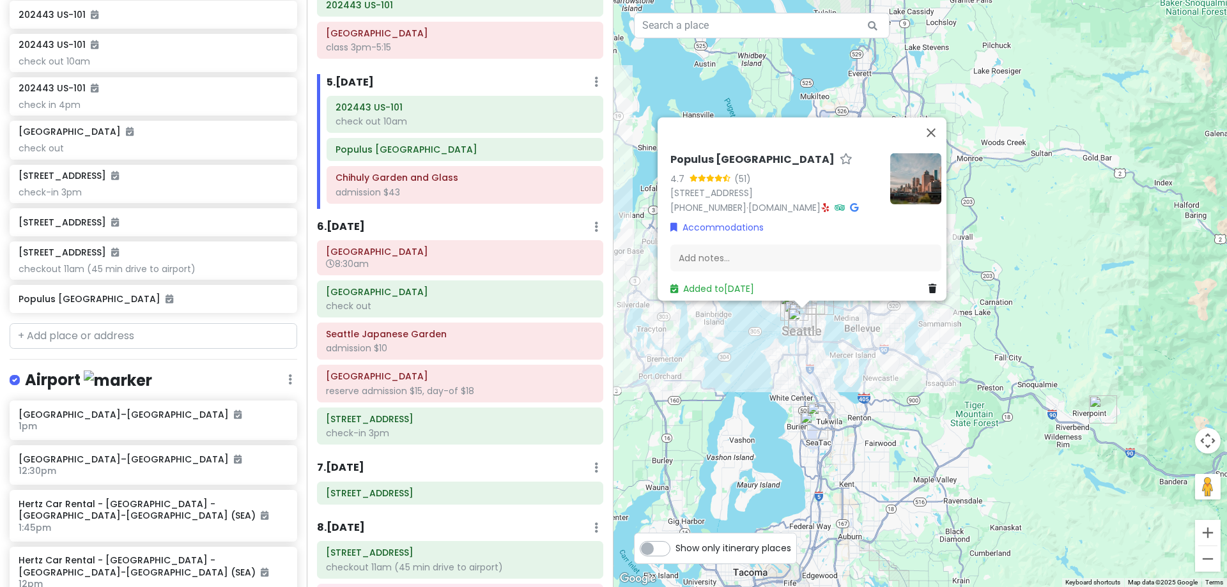
scroll to position [1114, 0]
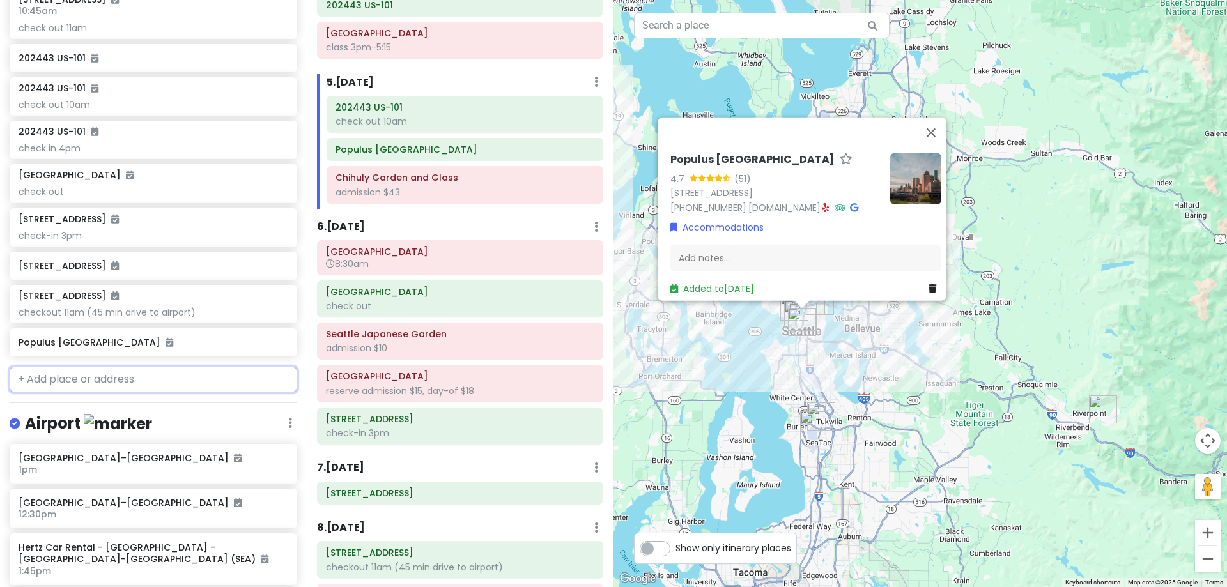
click at [170, 369] on input "text" at bounding box center [154, 380] width 288 height 26
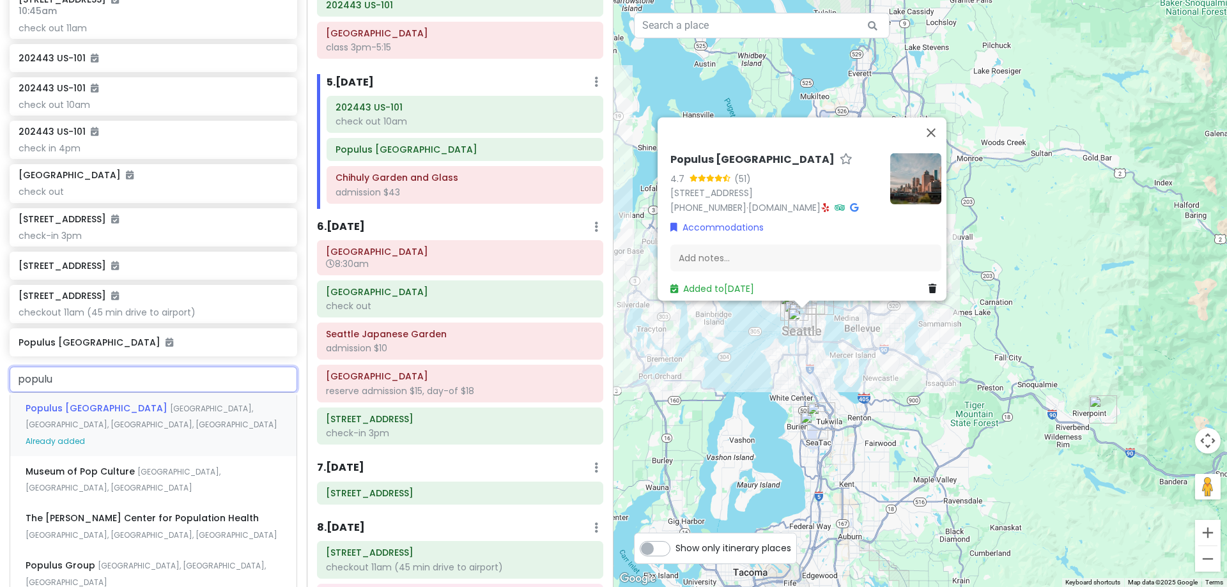
type input "populus"
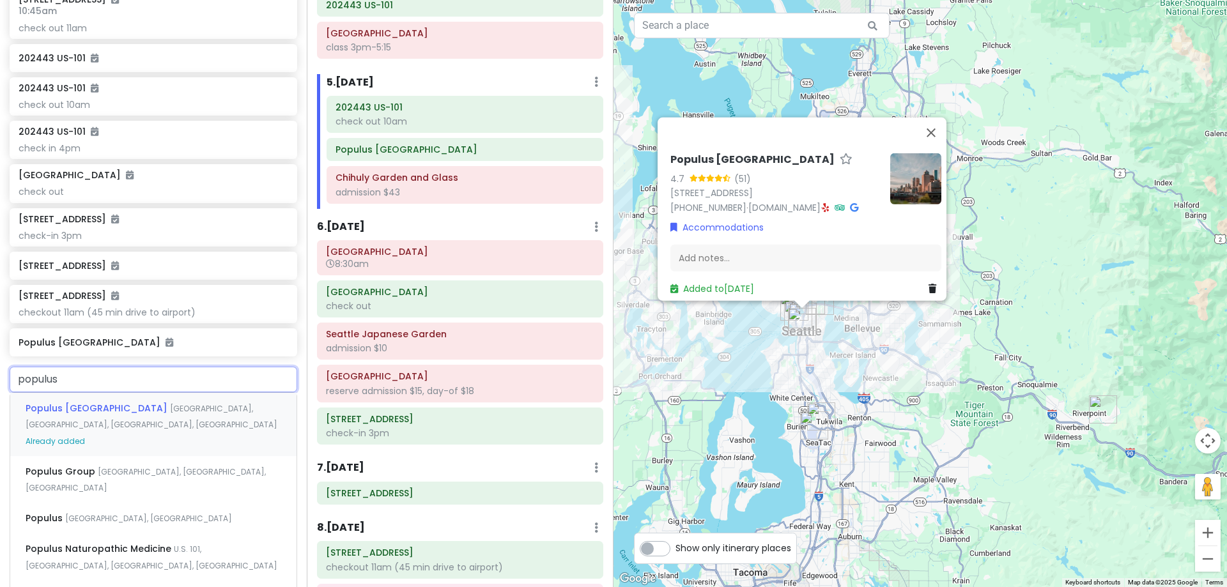
click at [177, 403] on span "[GEOGRAPHIC_DATA], [GEOGRAPHIC_DATA], [GEOGRAPHIC_DATA], [GEOGRAPHIC_DATA]" at bounding box center [152, 416] width 252 height 27
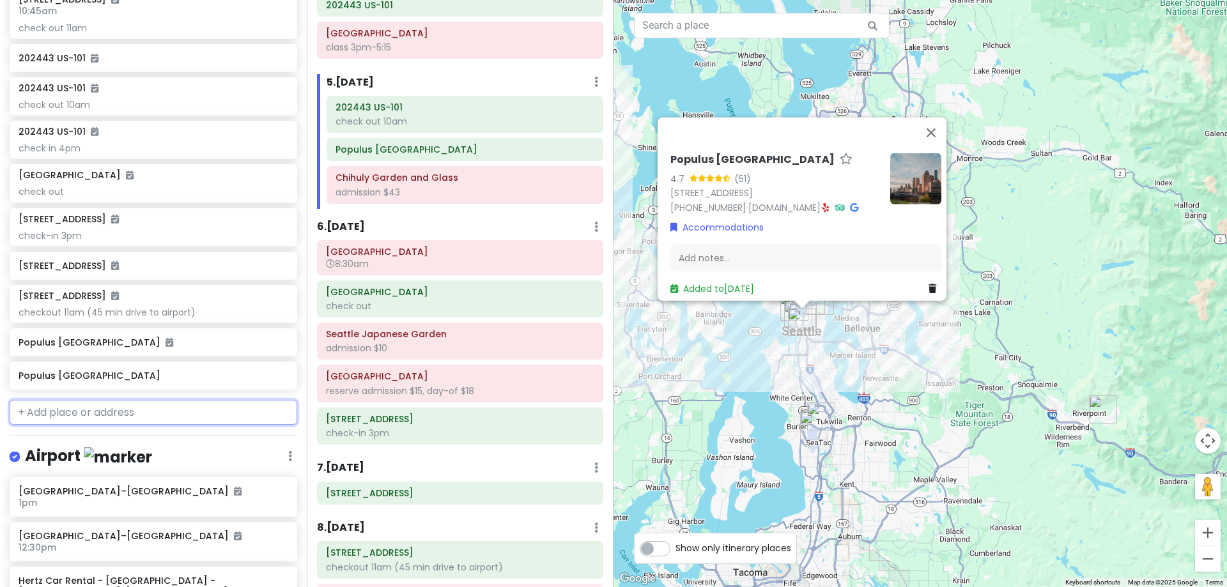
scroll to position [1148, 0]
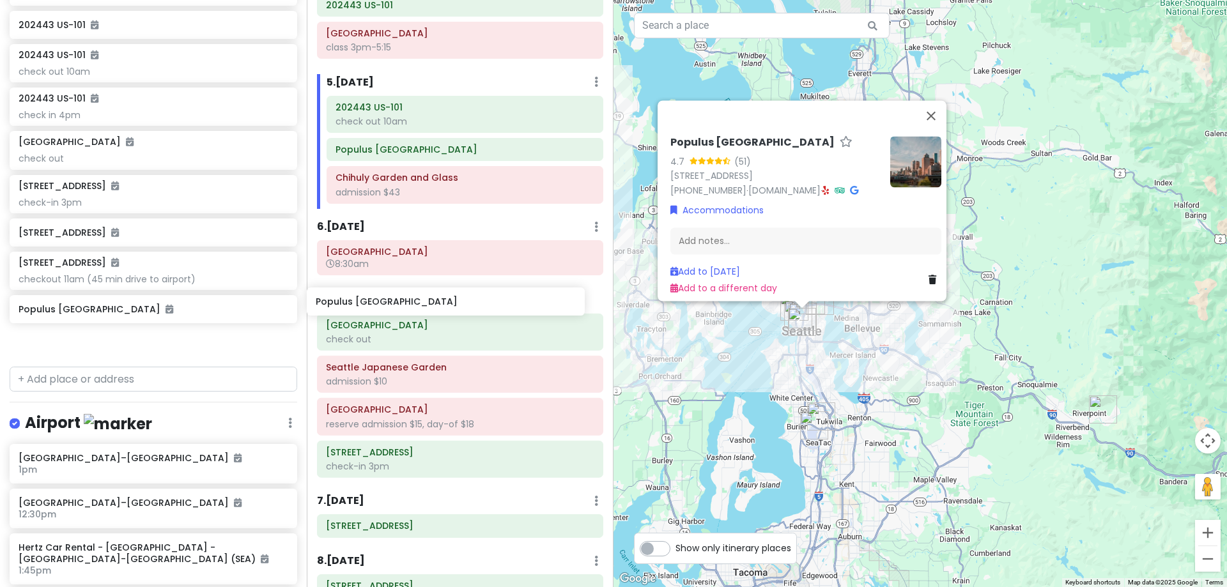
drag, startPoint x: 135, startPoint y: 344, endPoint x: 433, endPoint y: 306, distance: 299.5
click at [433, 306] on div "[PERSON_NAME] 25th in [US_STATE] Private Change Dates Make a Copy Delete Trip G…" at bounding box center [613, 293] width 1227 height 587
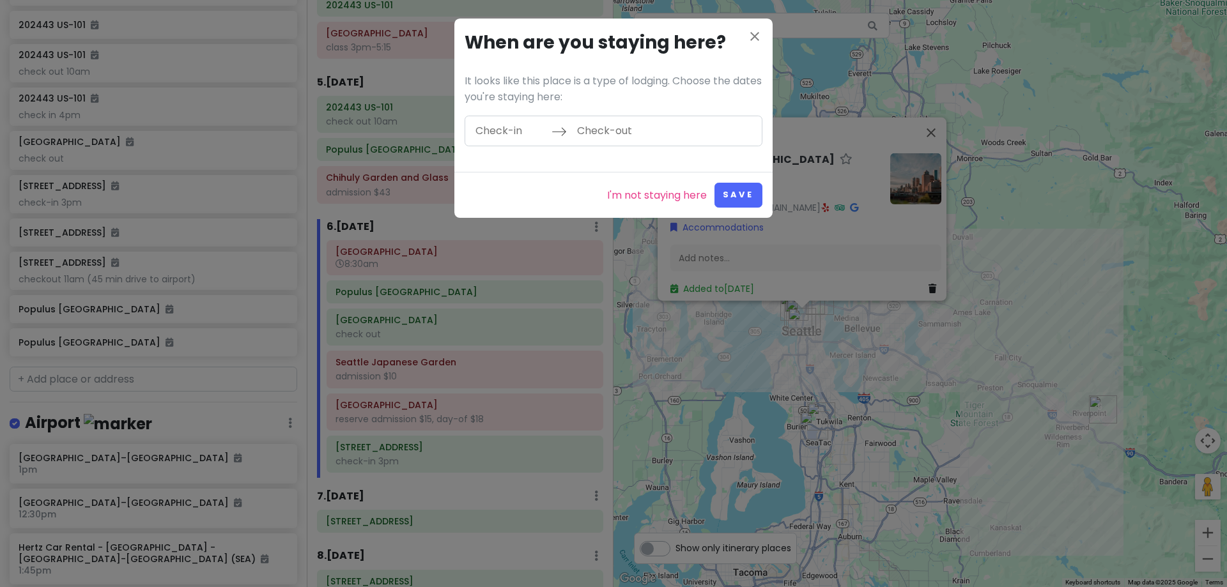
scroll to position [1115, 0]
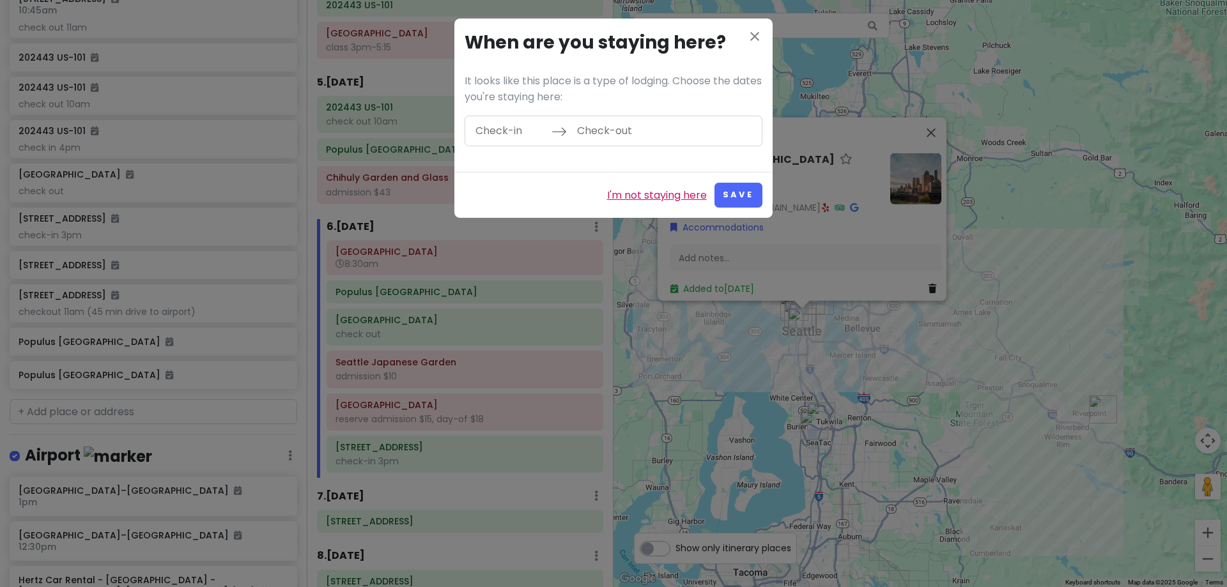
drag, startPoint x: 665, startPoint y: 200, endPoint x: 656, endPoint y: 201, distance: 9.7
click at [665, 200] on link "I'm not staying here" at bounding box center [657, 195] width 100 height 17
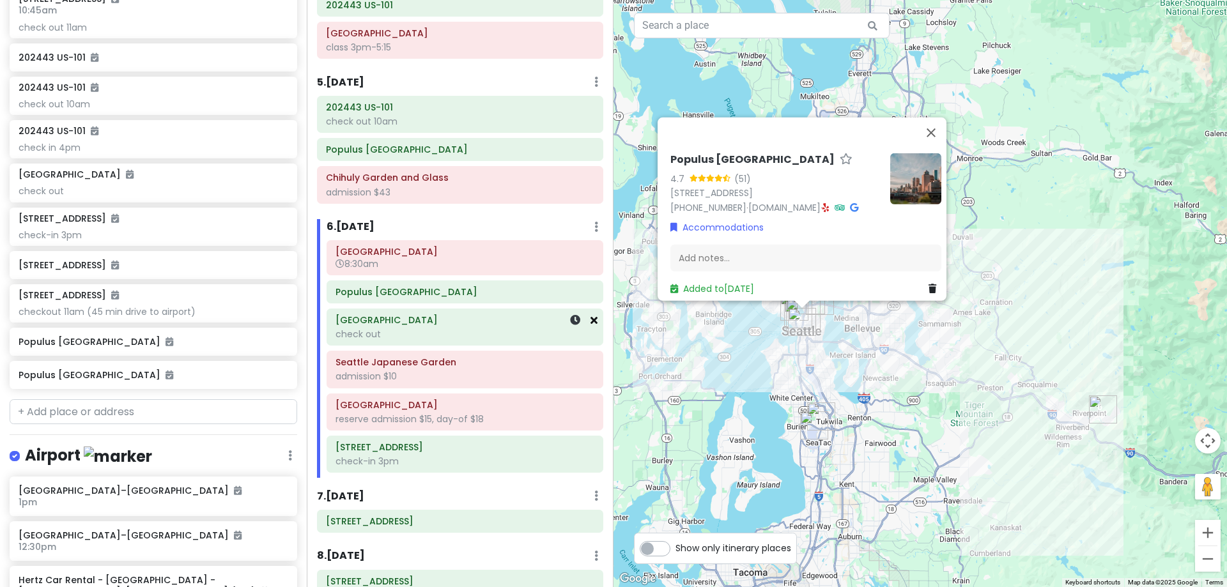
click at [590, 319] on icon at bounding box center [593, 320] width 7 height 10
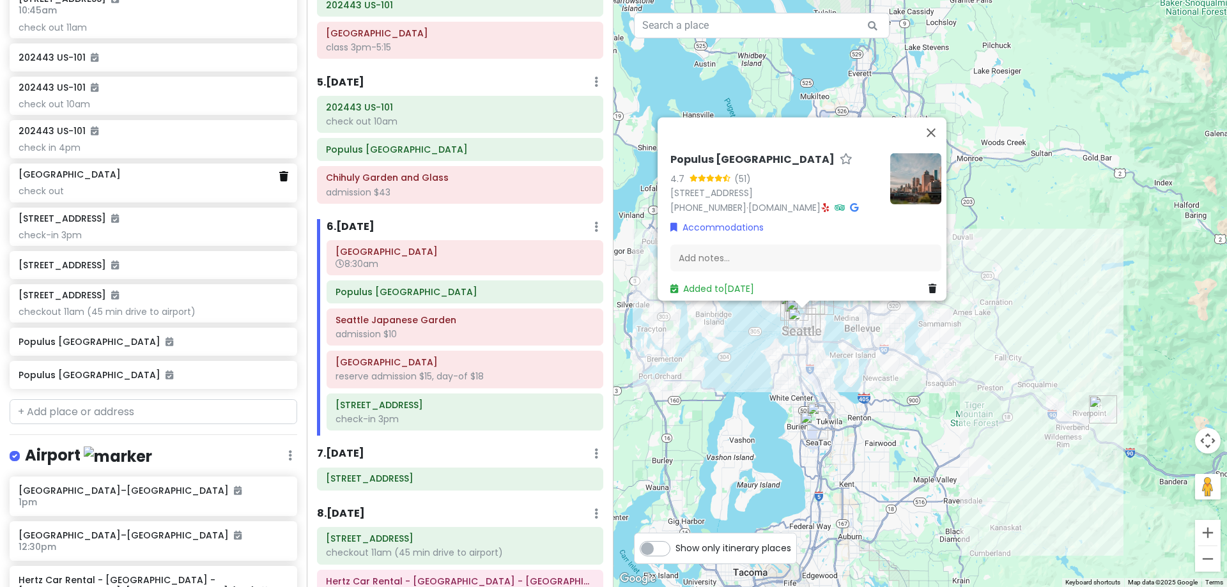
click at [279, 172] on icon at bounding box center [283, 176] width 9 height 10
click at [555, 155] on div at bounding box center [576, 150] width 43 height 22
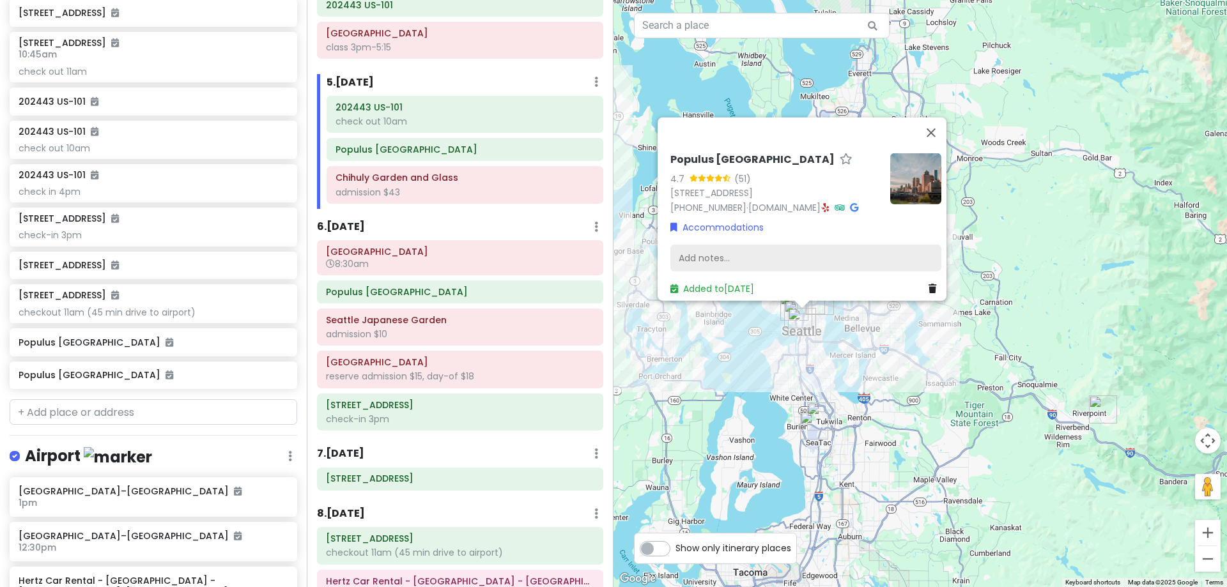
click at [688, 249] on div "Add notes..." at bounding box center [805, 258] width 271 height 27
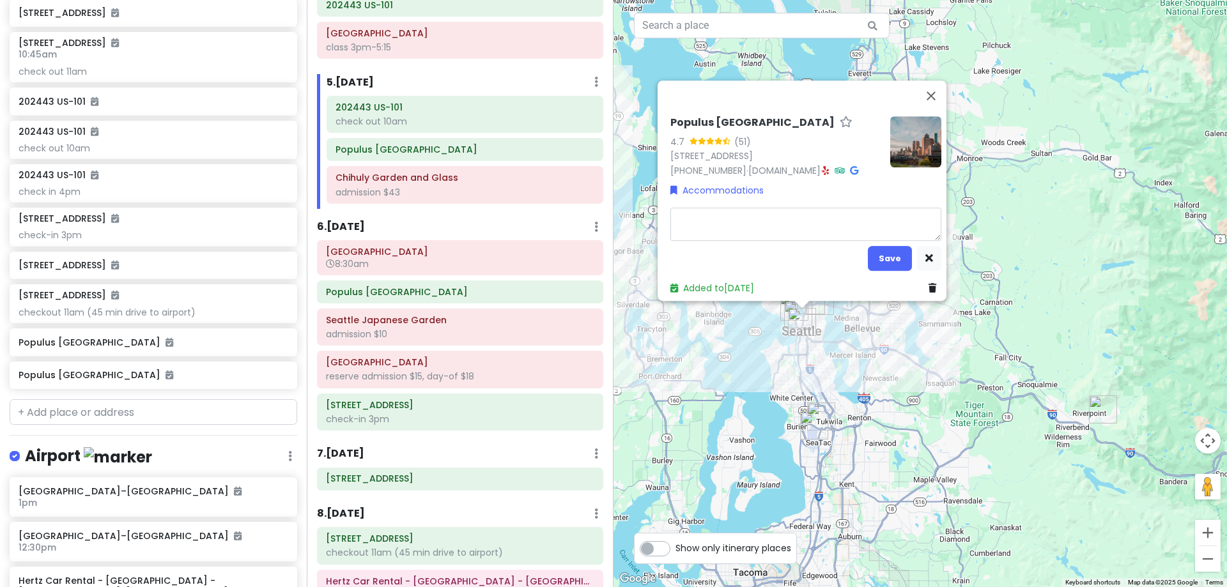
type textarea "x"
type textarea "c"
type textarea "x"
type textarea "ch"
type textarea "x"
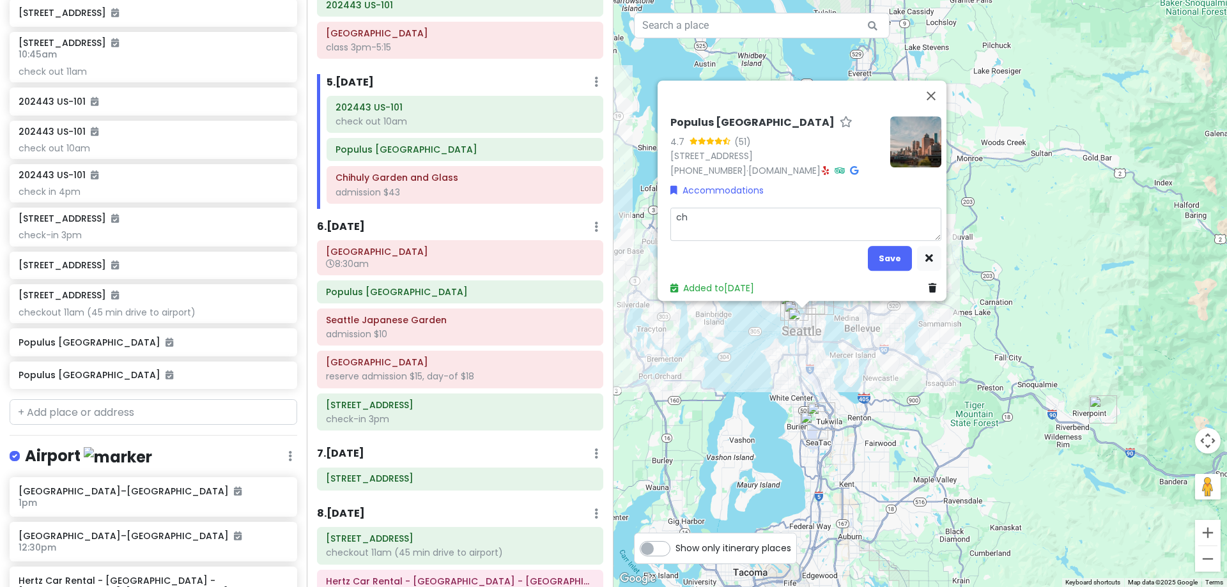
type textarea "che"
type textarea "x"
type textarea "chec"
type textarea "x"
type textarea "check"
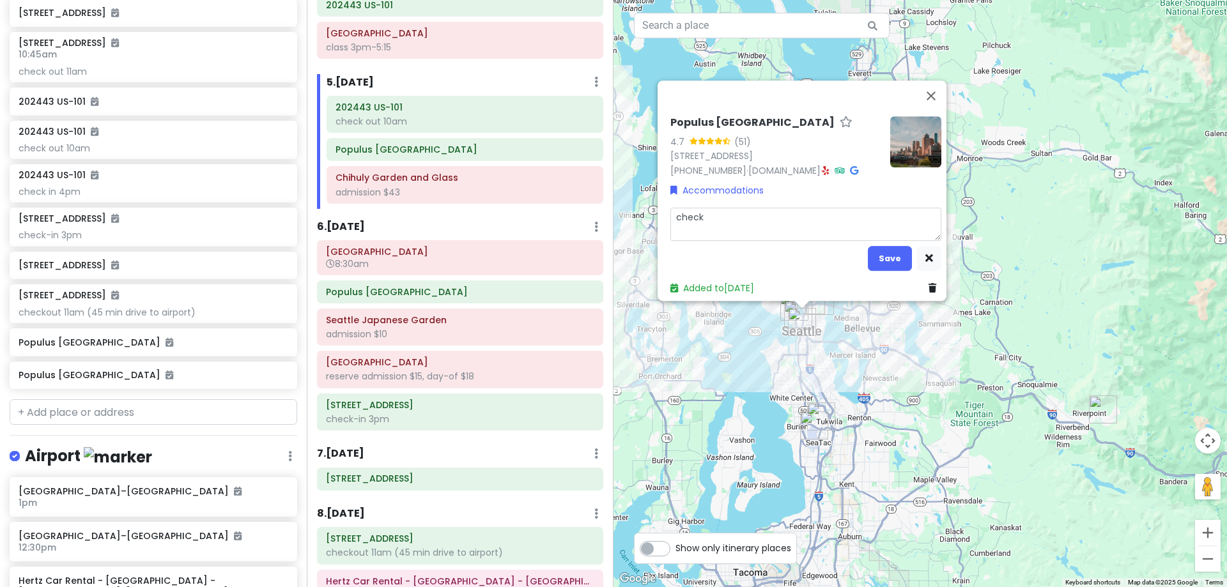
type textarea "x"
type textarea "check"
type textarea "x"
type textarea "check i"
type textarea "x"
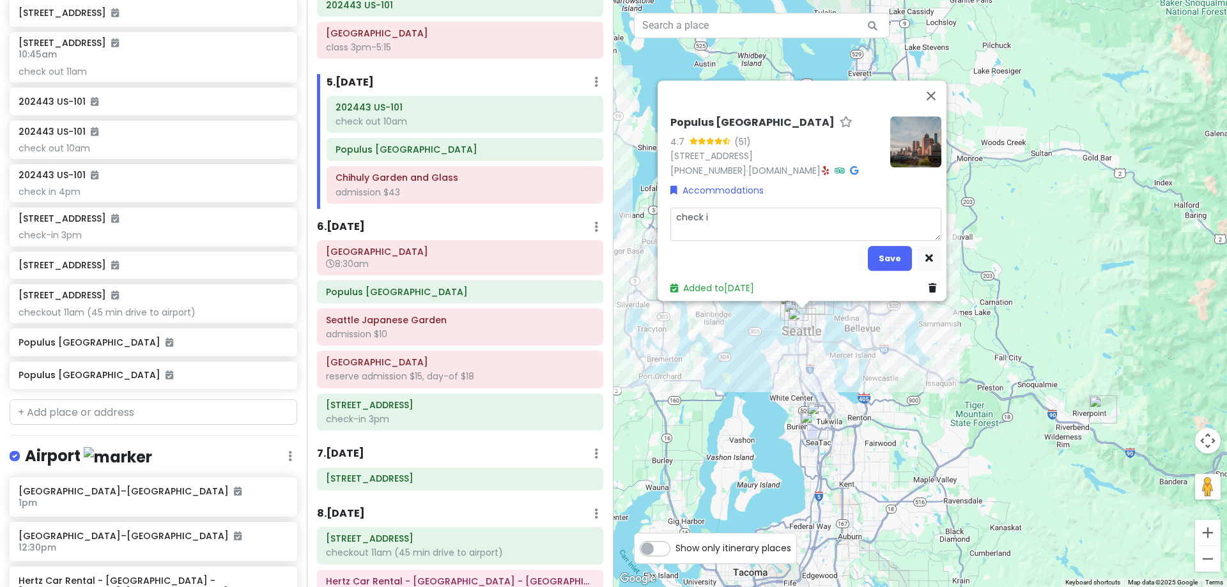
type textarea "check in"
type textarea "x"
type textarea "check in"
type textarea "x"
type textarea "check in 3"
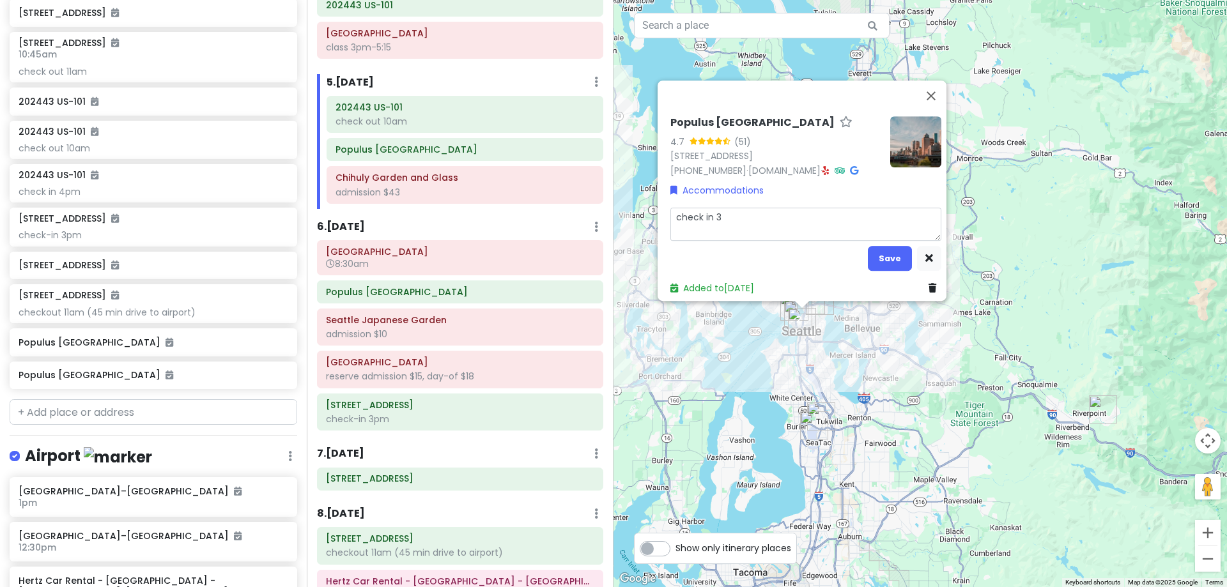
type textarea "x"
type textarea "check in 3p"
type textarea "x"
type textarea "check in 3pm"
type textarea "x"
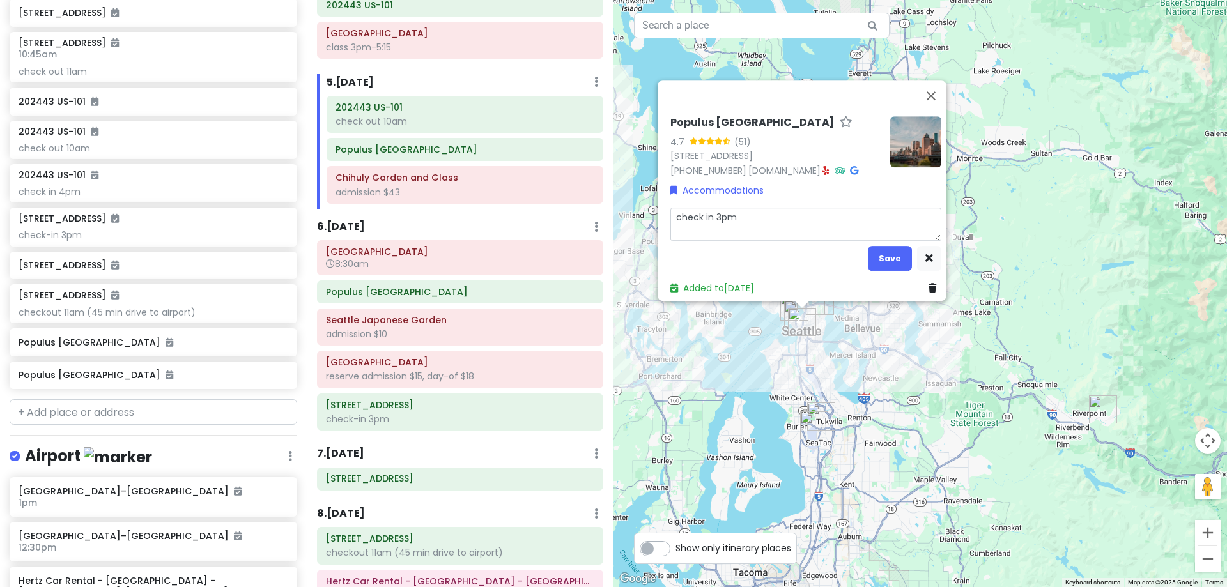
type textarea "check in 3pm"
type textarea "x"
type textarea "check in 3pm ("
type textarea "x"
type textarea "check in 3pm (c"
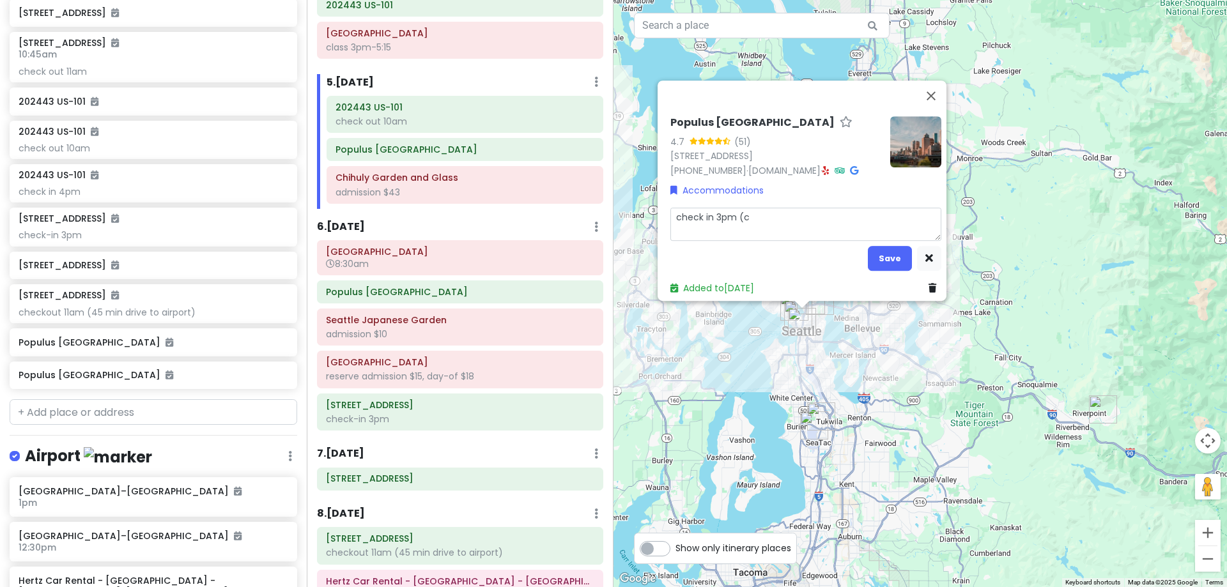
type textarea "x"
type textarea "check in 3pm (ca"
type textarea "x"
type textarea "check in 3pm (cal"
type textarea "x"
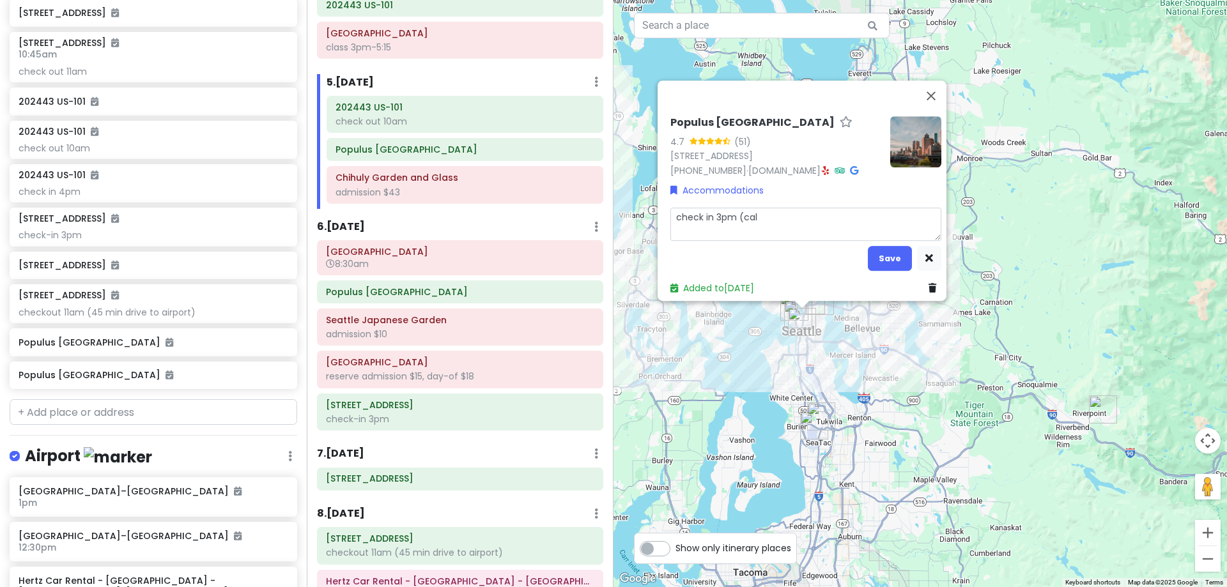
type textarea "check in 3pm (call"
type textarea "x"
type textarea "check in 3pm (call"
type textarea "x"
type textarea "check in 3pm (call f"
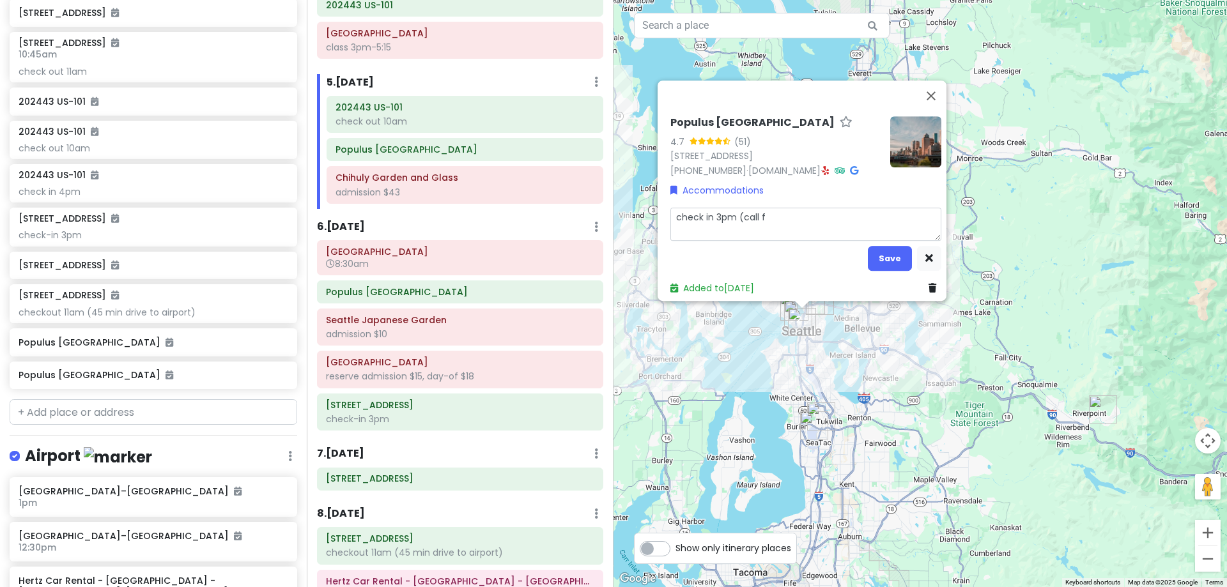
type textarea "x"
type textarea "check in 3pm (call fo"
type textarea "x"
type textarea "check in 3pm (call for"
type textarea "x"
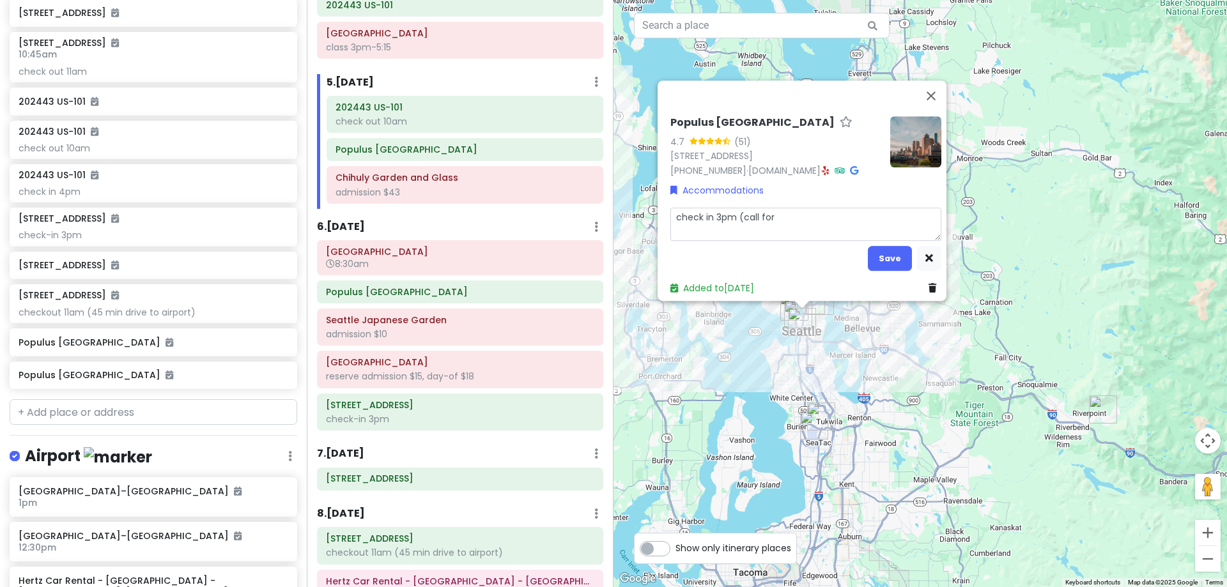
type textarea "check in 3pm (call for"
type textarea "x"
type textarea "check in 3pm (call for p"
type textarea "x"
type textarea "check in 3pm (call for po"
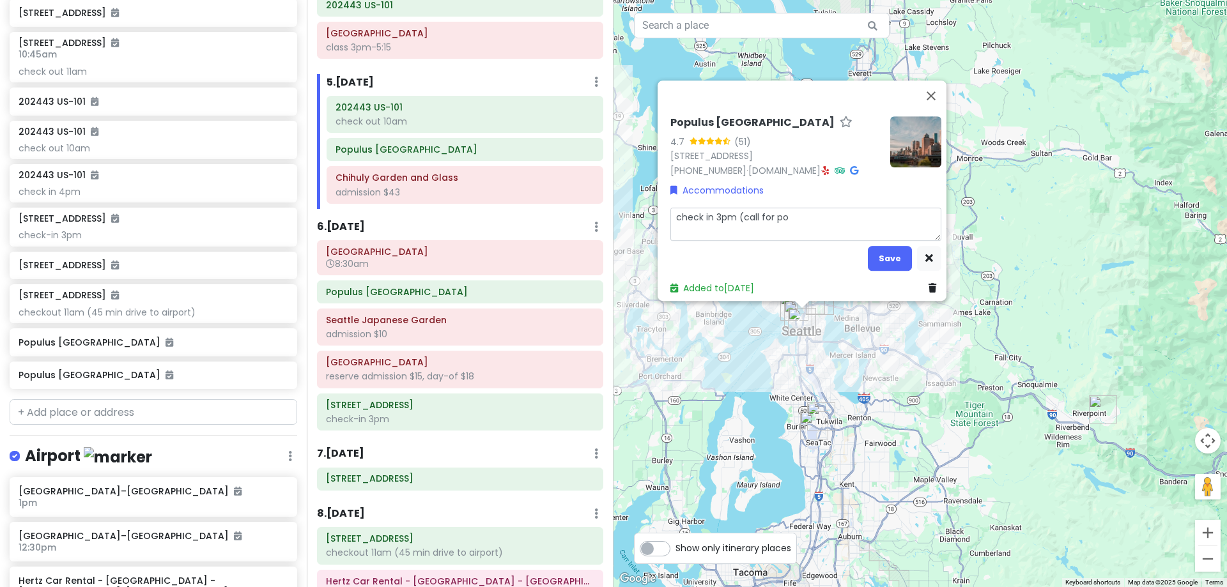
type textarea "x"
type textarea "check in 3pm (call for pos"
type textarea "x"
type textarea "check in 3pm (call for poss"
type textarea "x"
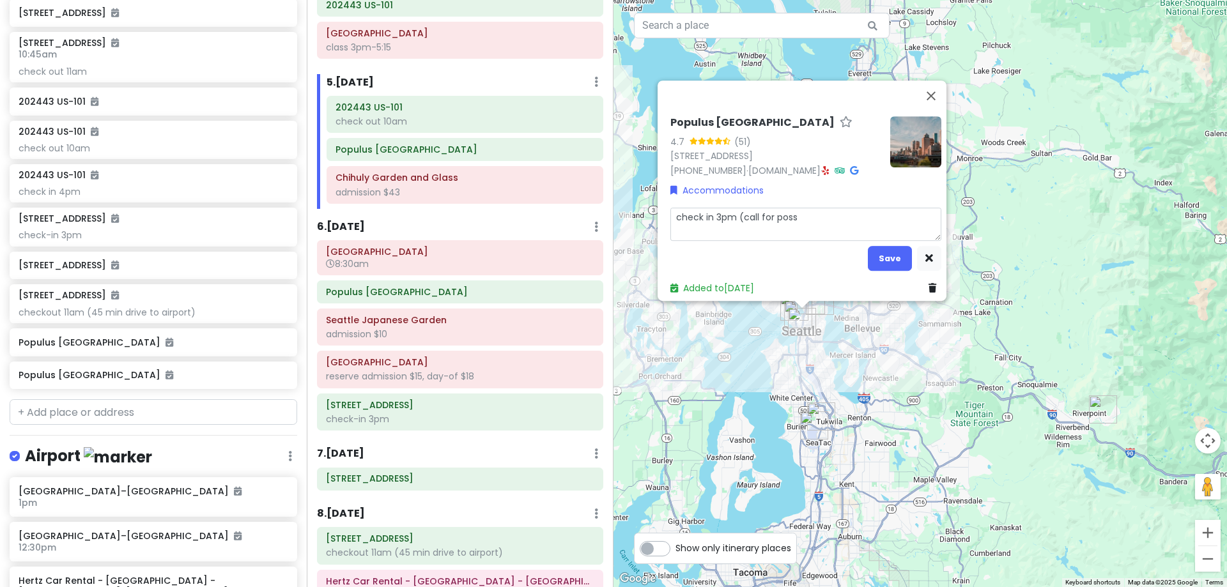
type textarea "check in 3pm (call for poss"
type textarea "x"
type textarea "check in 3pm (call for poss e"
type textarea "x"
type textarea "check in 3pm (call for [PERSON_NAME]"
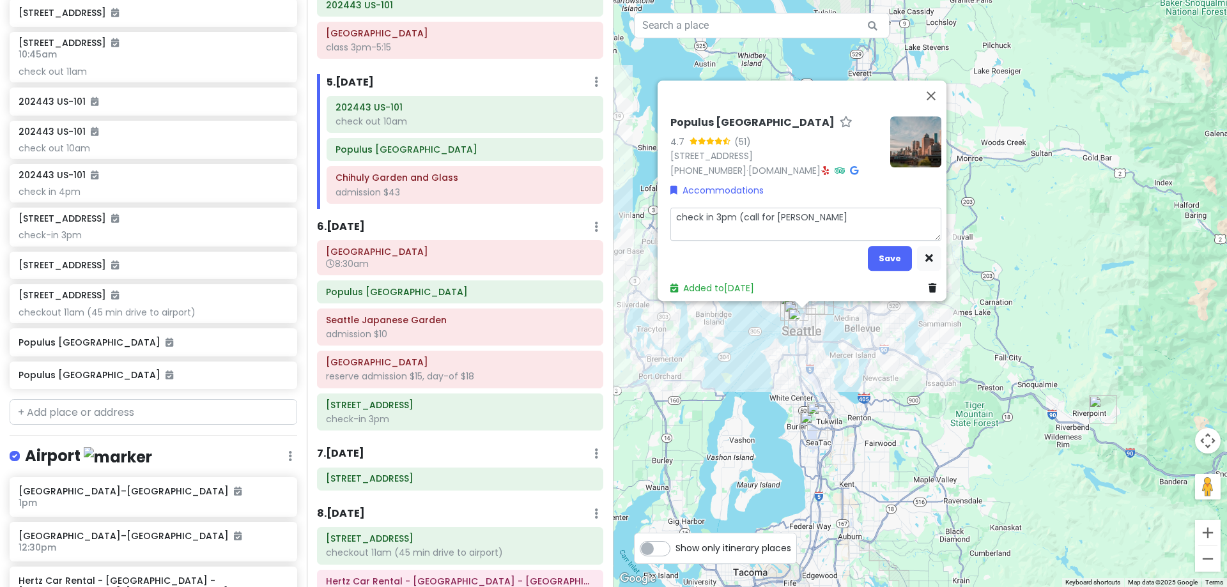
type textarea "x"
type textarea "check in 3pm (call for poss ear"
type textarea "x"
type textarea "check in 3pm (call for [PERSON_NAME]"
type textarea "x"
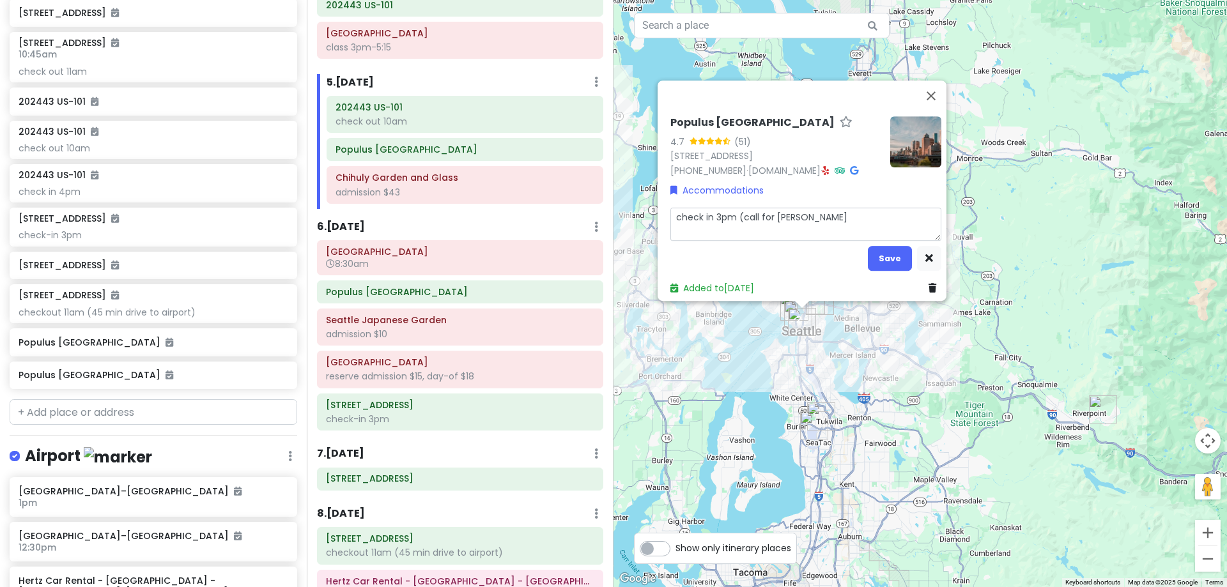
type textarea "check in 3pm (call for poss earli"
type textarea "x"
type textarea "check in 3pm (call for [PERSON_NAME]"
type textarea "x"
type textarea "check in 3pm (call for poss earlier"
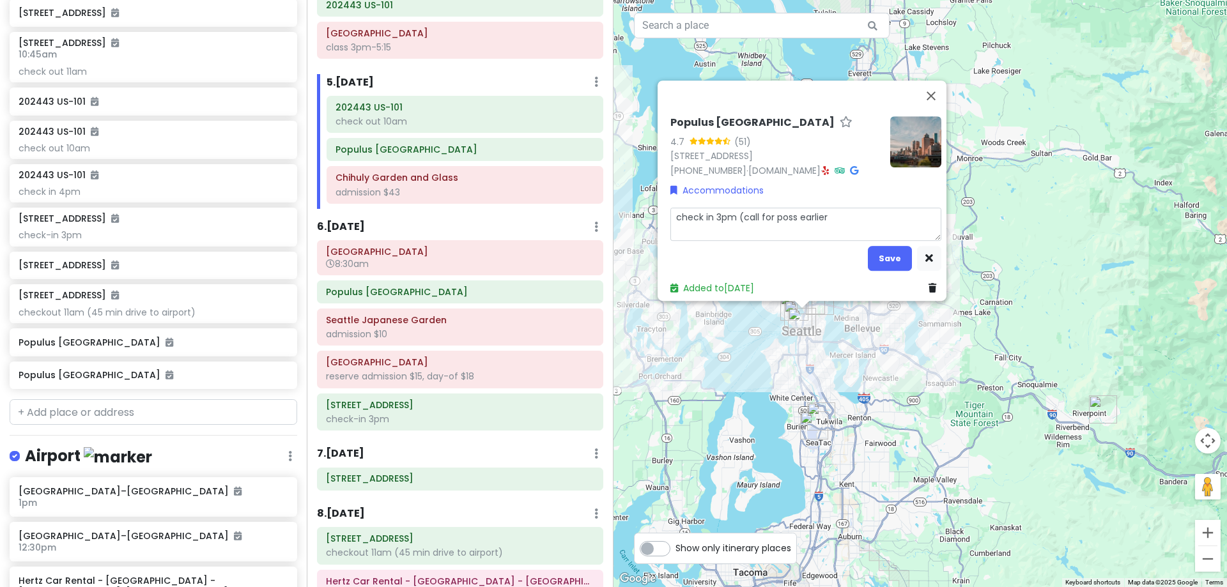
type textarea "x"
type textarea "check in 3pm (call for poss earlier)"
click at [896, 246] on button "Save" at bounding box center [890, 258] width 44 height 25
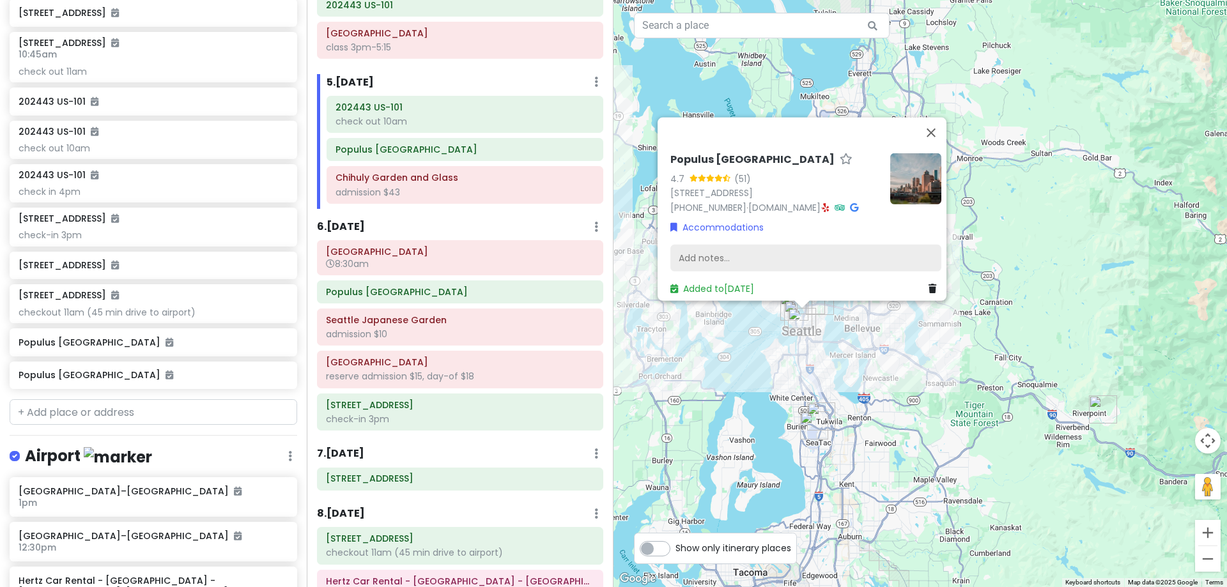
scroll to position [1082, 0]
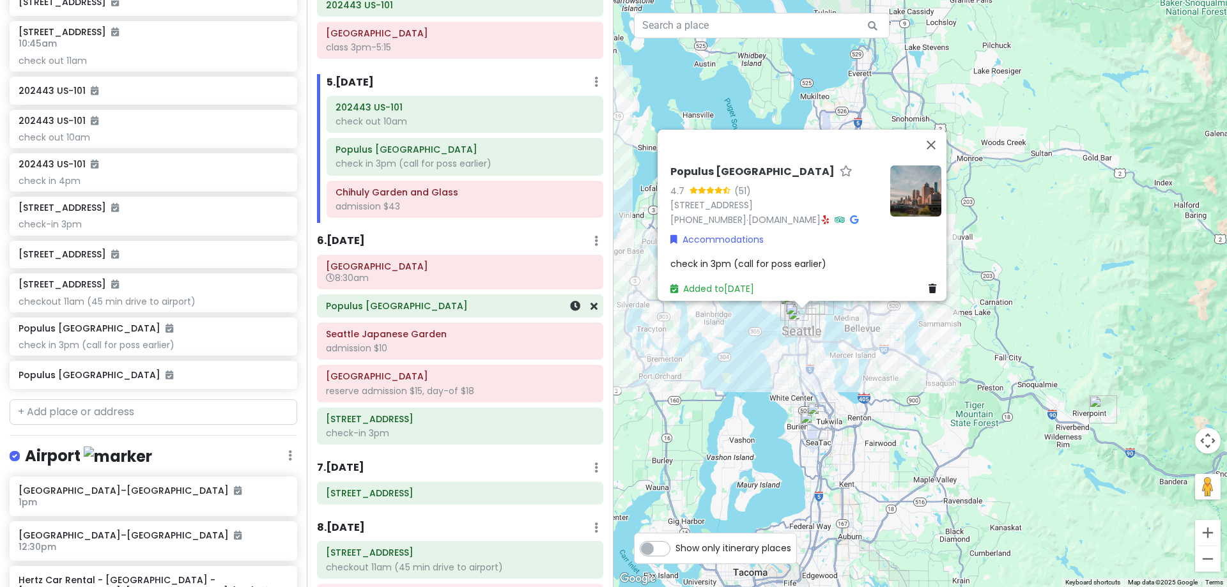
click at [437, 306] on h6 "Populus [GEOGRAPHIC_DATA]" at bounding box center [460, 306] width 268 height 12
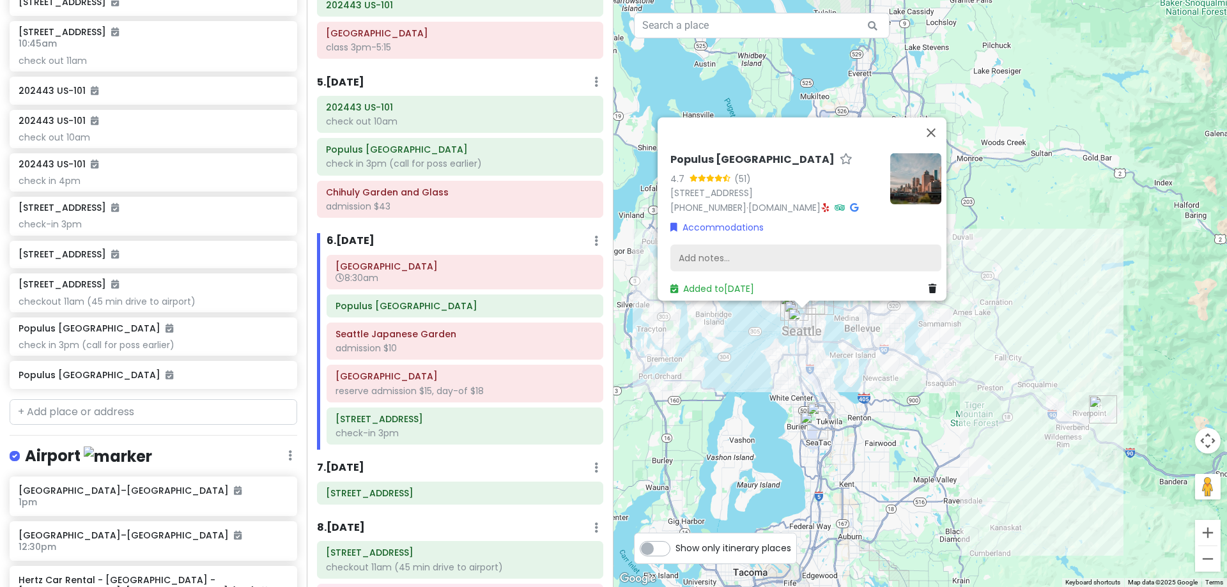
click at [723, 245] on div "Add notes..." at bounding box center [805, 258] width 271 height 27
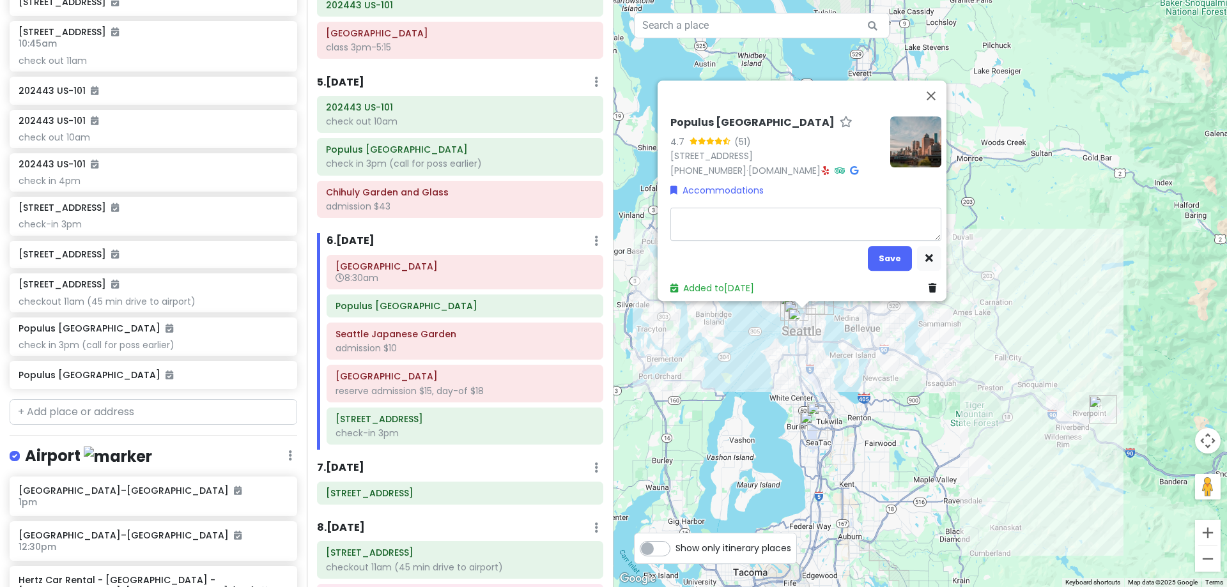
type textarea "x"
type textarea "c"
type textarea "x"
type textarea "ch"
type textarea "x"
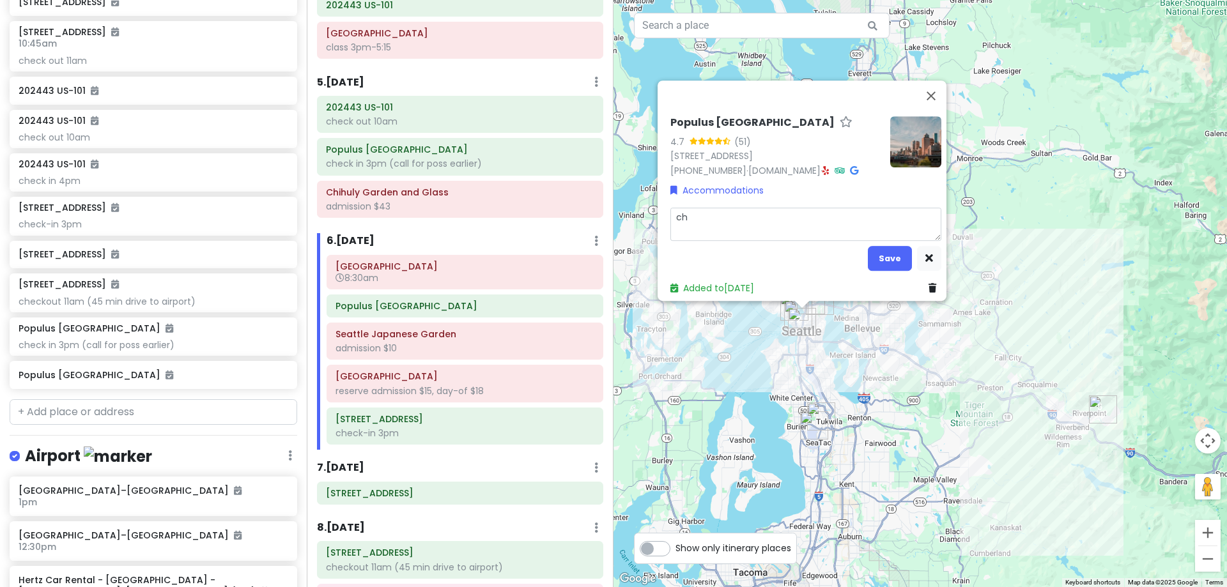
type textarea "che"
type textarea "x"
type textarea "chec"
type textarea "x"
type textarea "check"
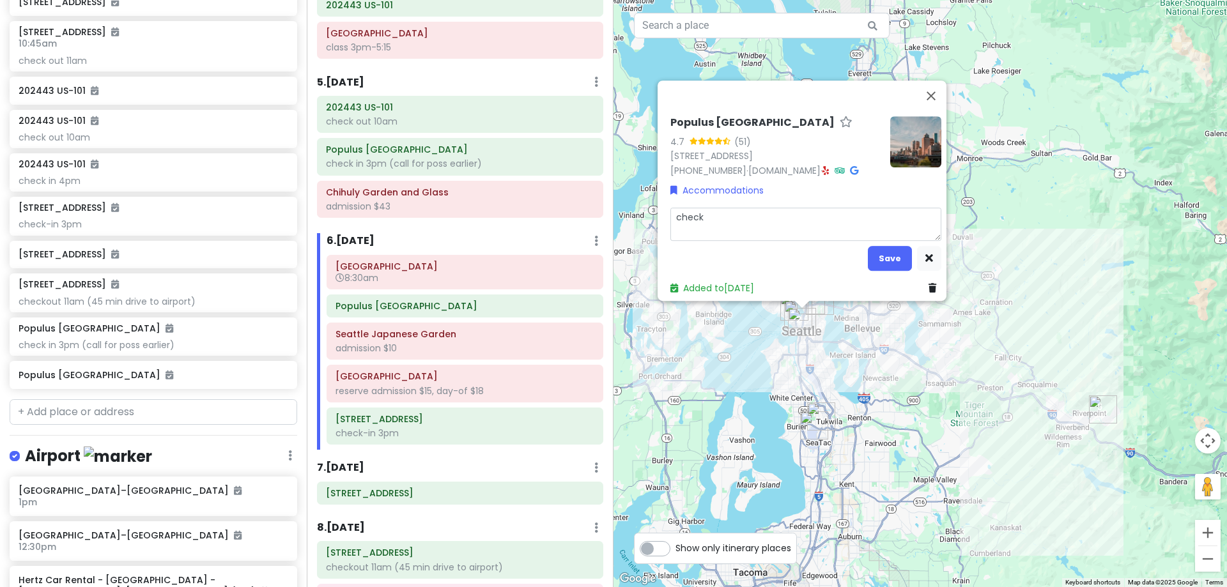
type textarea "x"
type textarea "checko"
type textarea "x"
type textarea "checkou"
type textarea "x"
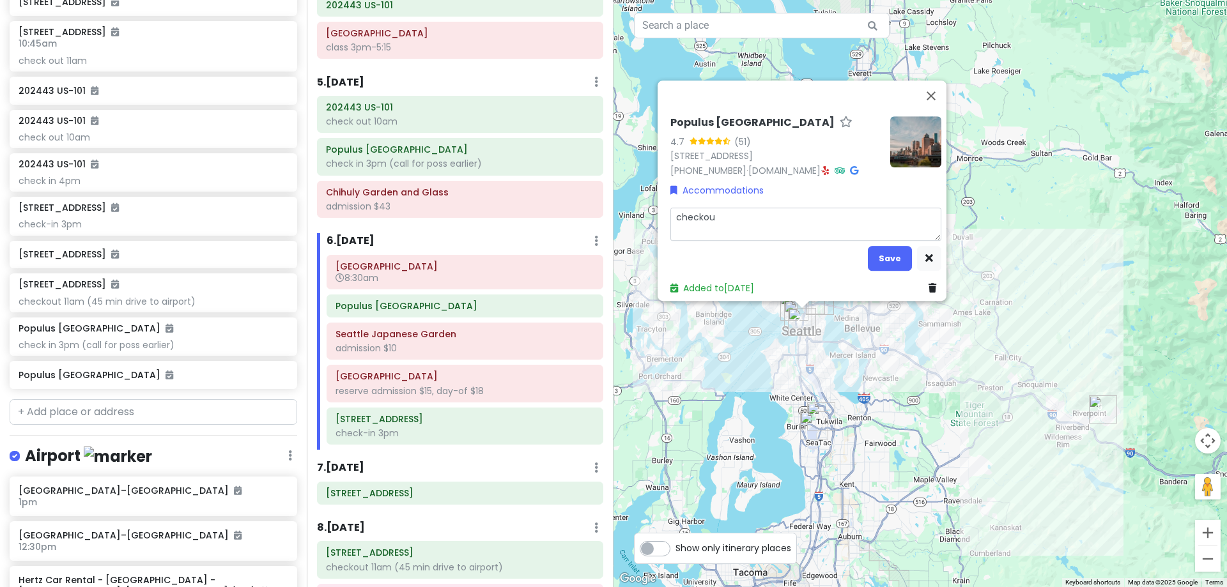
type textarea "checkout"
type textarea "x"
type textarea "checkout"
type textarea "x"
type textarea "checkout 1"
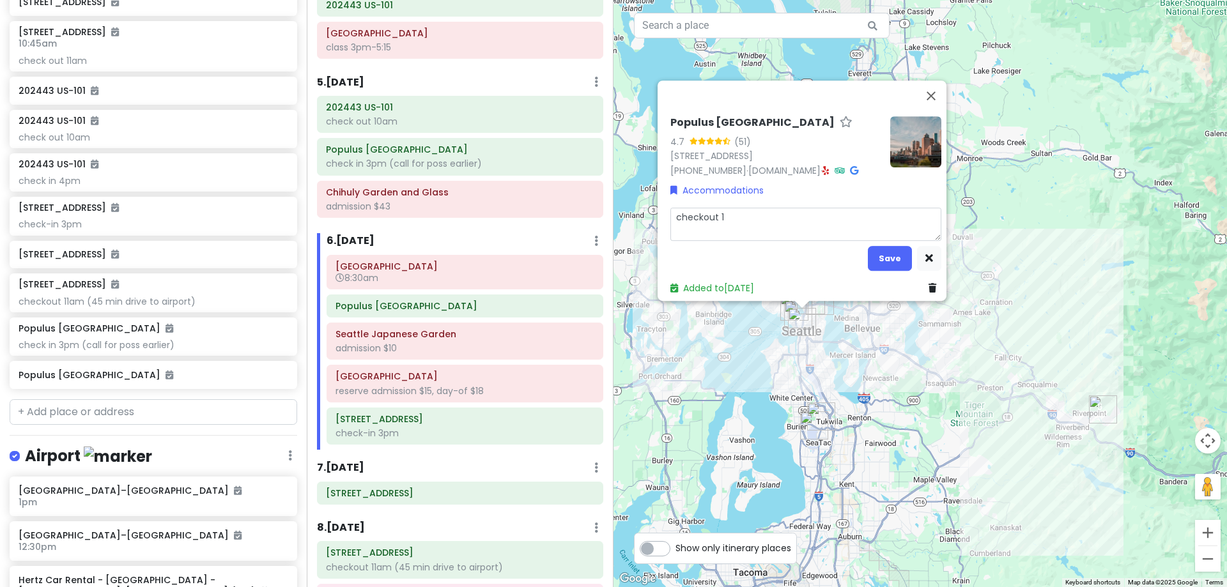
type textarea "x"
type textarea "checkout 11"
type textarea "x"
type textarea "checkout 11a"
type textarea "x"
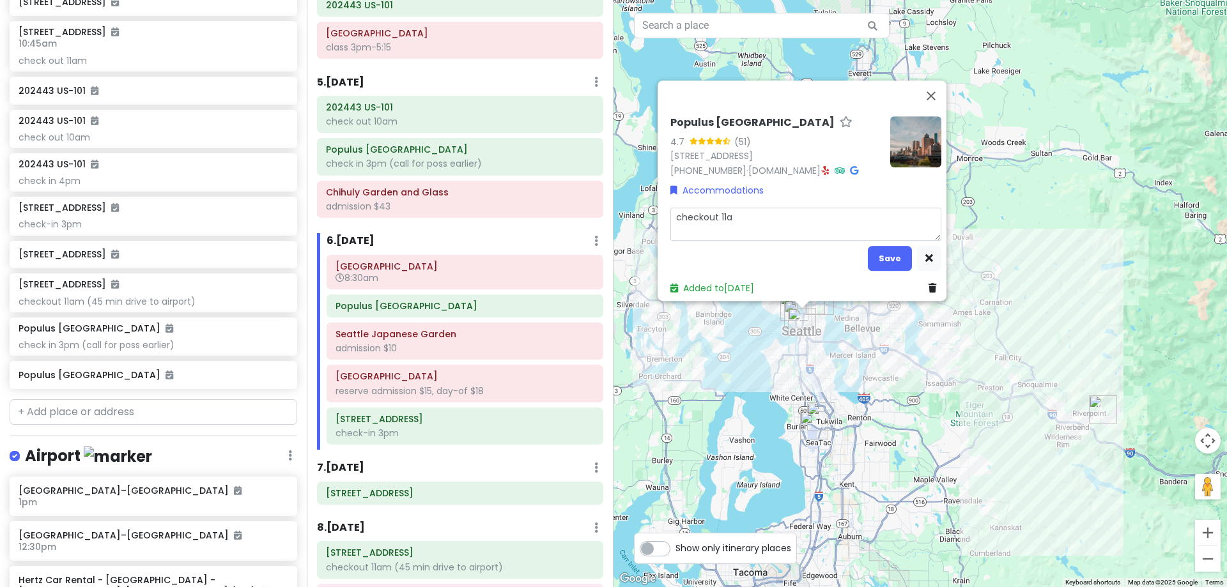
type textarea "checkout 11am"
type textarea "x"
type textarea "checkout 11am"
type textarea "x"
type textarea "checkout 11am ("
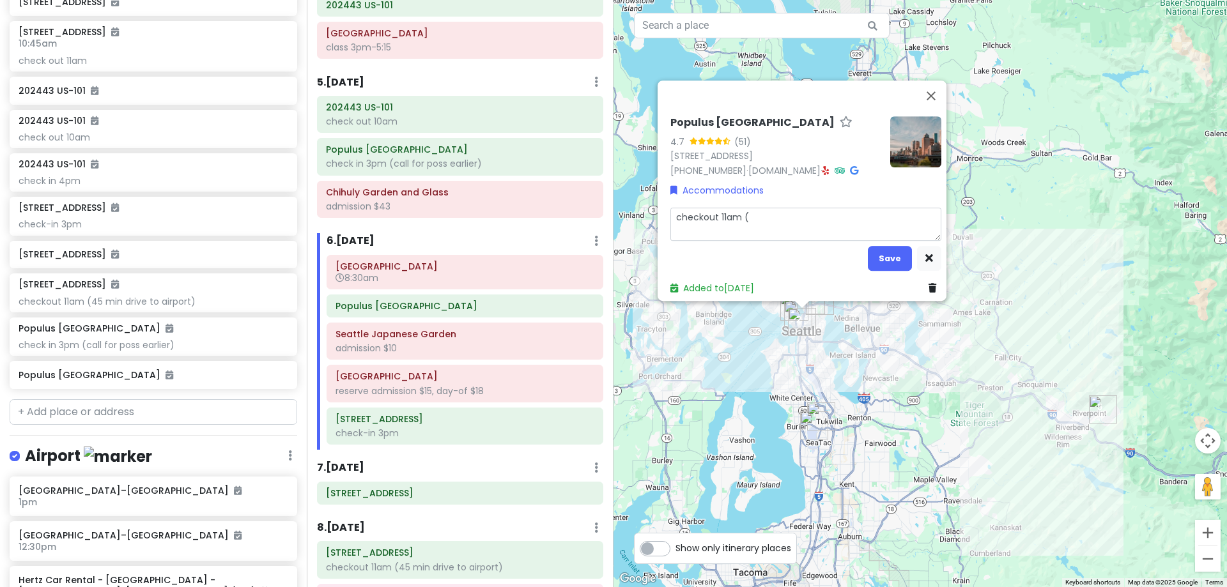
type textarea "x"
type textarea "checkout 11am (a"
type textarea "x"
type textarea "checkout 11am (as"
type textarea "x"
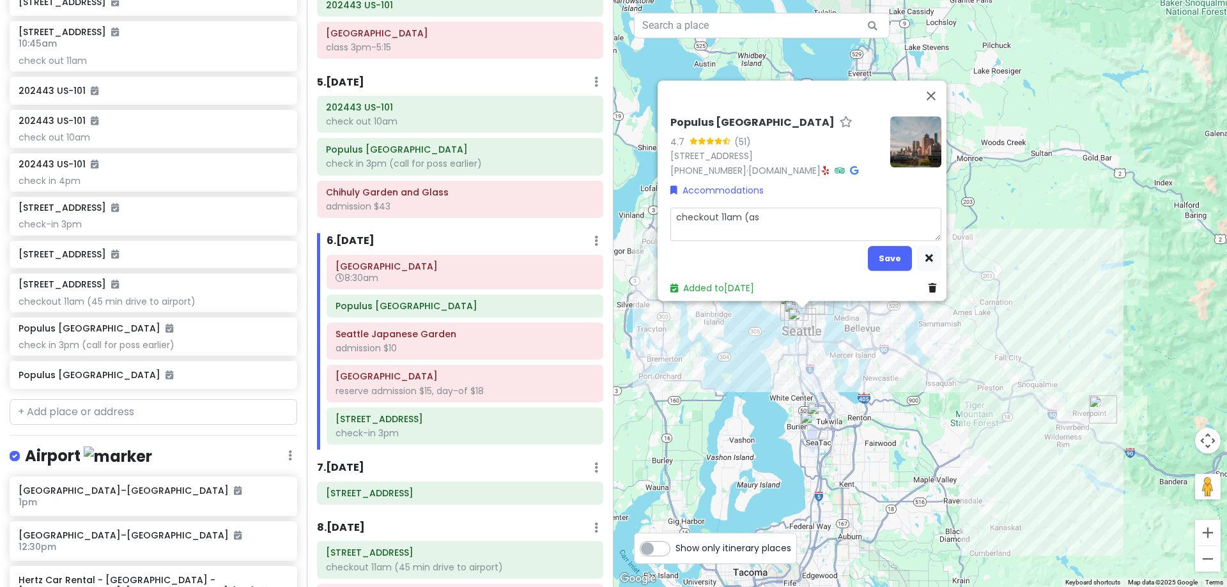
type textarea "checkout 11am (ask"
type textarea "x"
type textarea "checkout 11am (ask"
type textarea "x"
type textarea "checkout 11am (ask f"
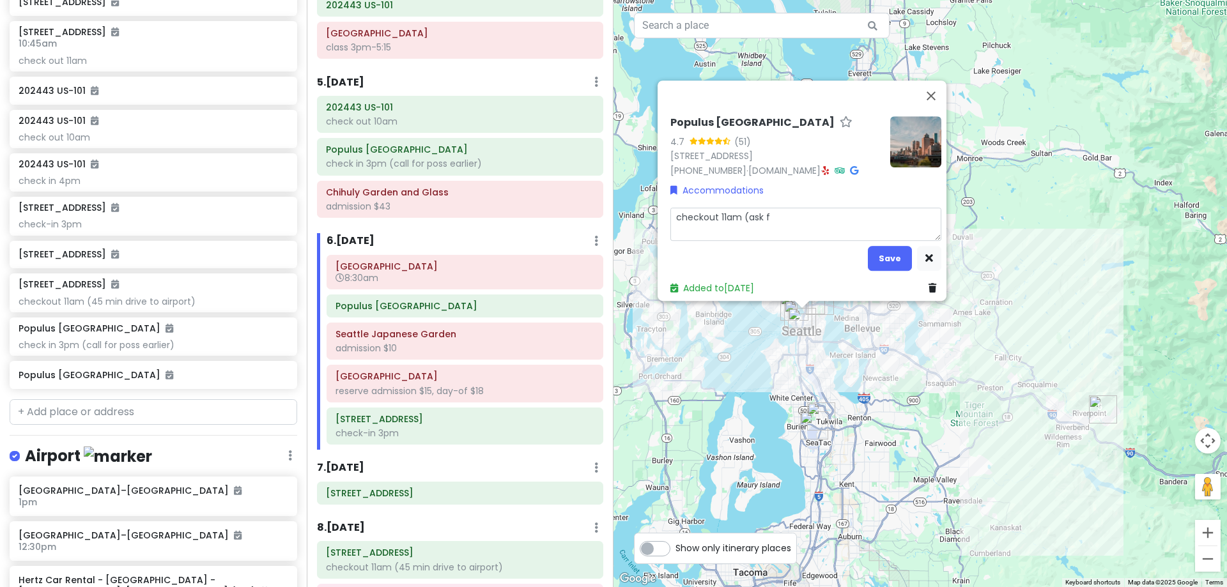
type textarea "x"
type textarea "checkout 11am (ask fo"
type textarea "x"
type textarea "checkout 11am (ask for"
click at [881, 246] on button "Save" at bounding box center [890, 258] width 44 height 25
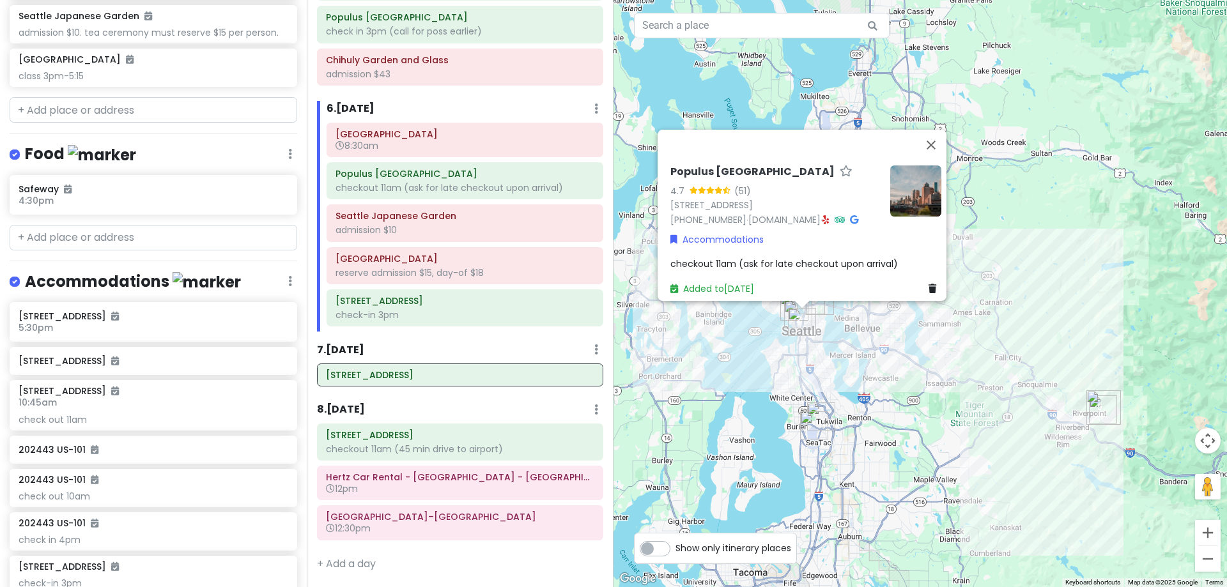
scroll to position [709, 0]
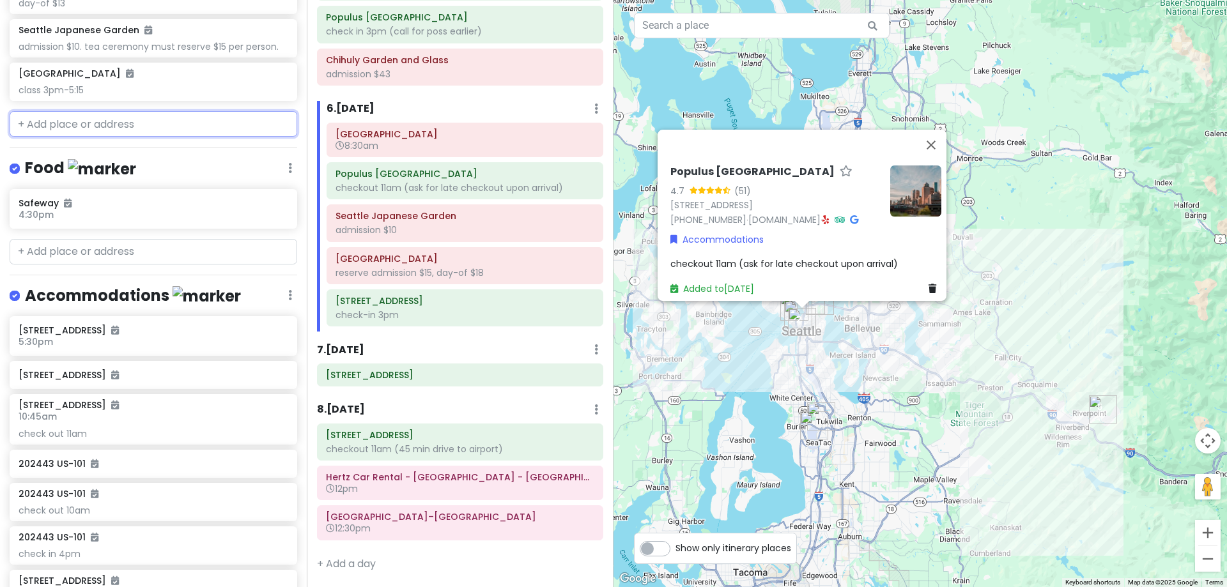
click at [137, 121] on input "text" at bounding box center [154, 124] width 288 height 26
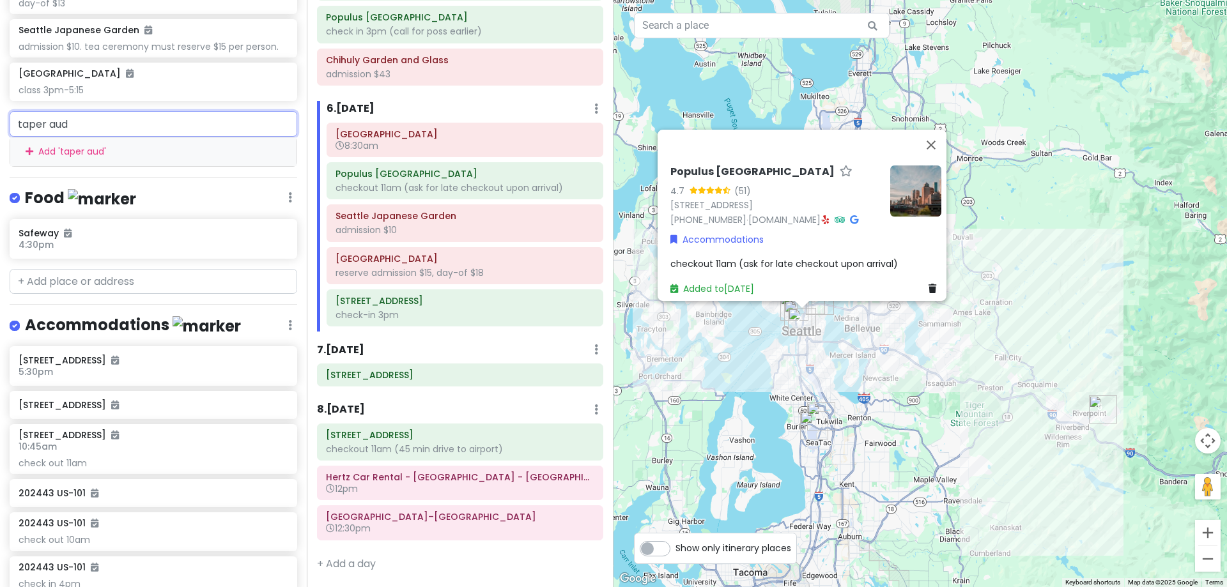
drag, startPoint x: 0, startPoint y: 125, endPoint x: 0, endPoint y: 118, distance: 7.0
click at [0, 118] on div "taper aud Add ' taper aud '" at bounding box center [153, 138] width 307 height 55
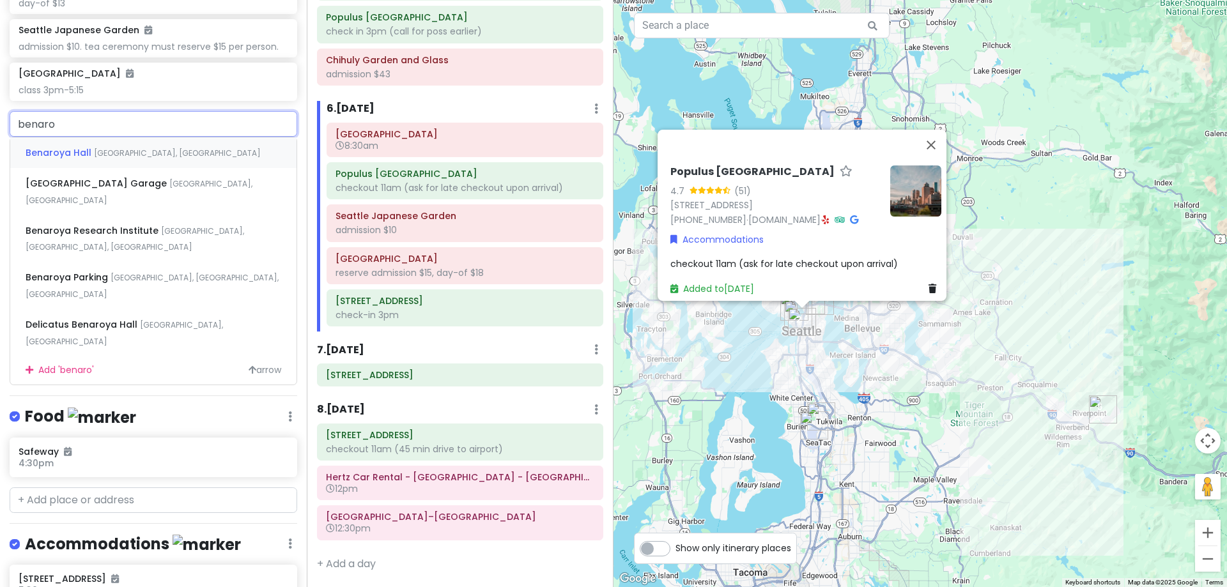
click at [58, 153] on span "Benaroya Hall" at bounding box center [60, 152] width 68 height 13
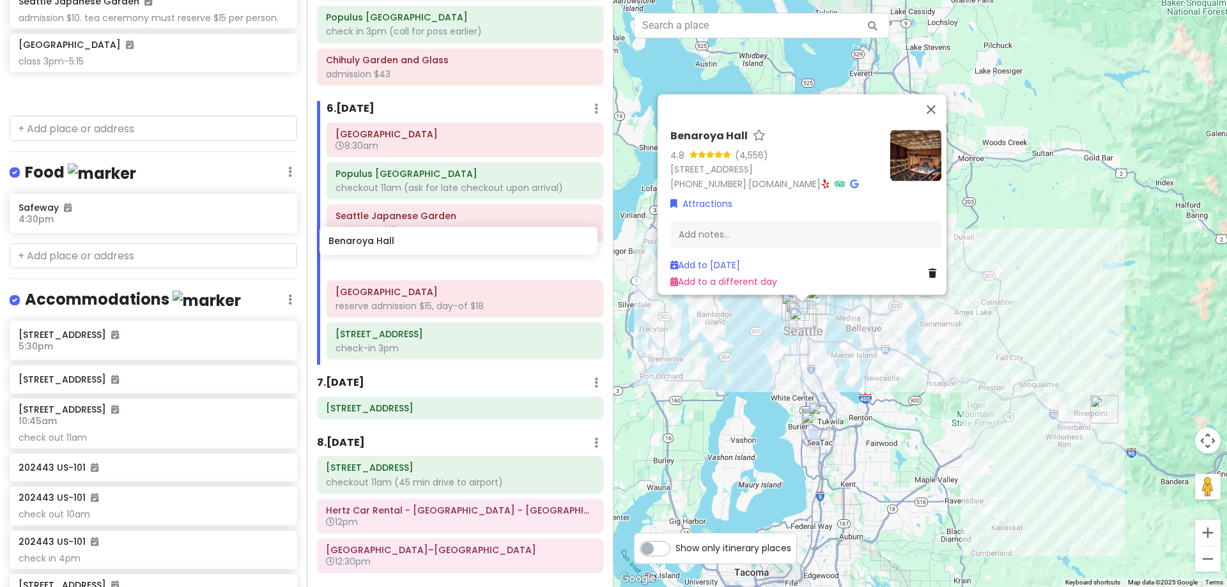
scroll to position [737, 0]
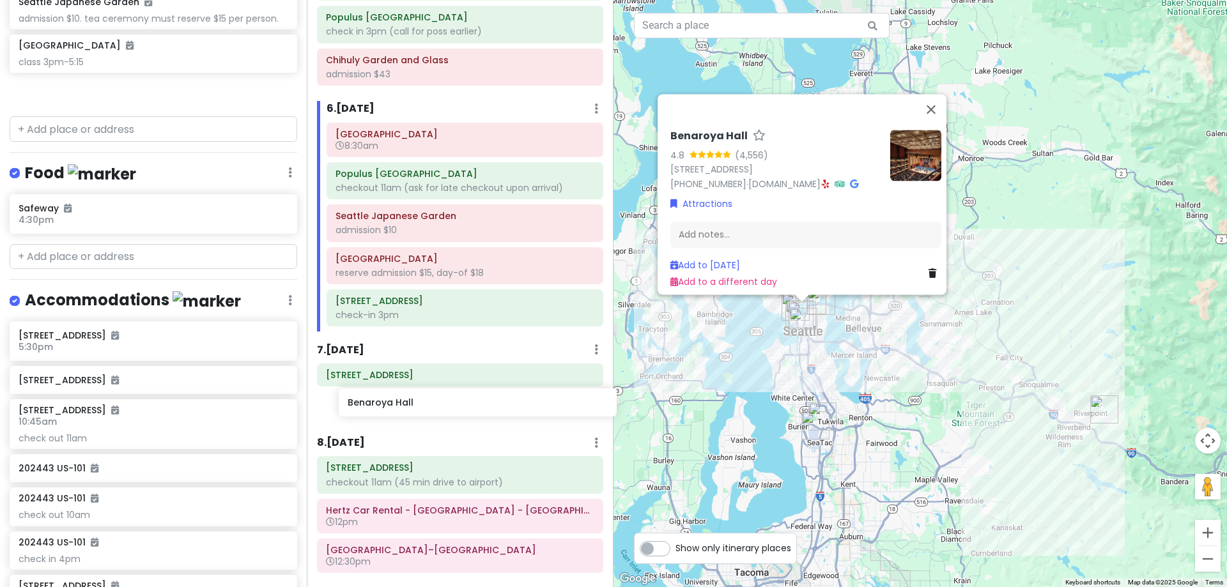
drag, startPoint x: 60, startPoint y: 98, endPoint x: 387, endPoint y: 417, distance: 456.4
click at [387, 417] on div "[PERSON_NAME] 25th in [US_STATE] Private Change Dates Make a Copy Delete Trip G…" at bounding box center [613, 293] width 1227 height 587
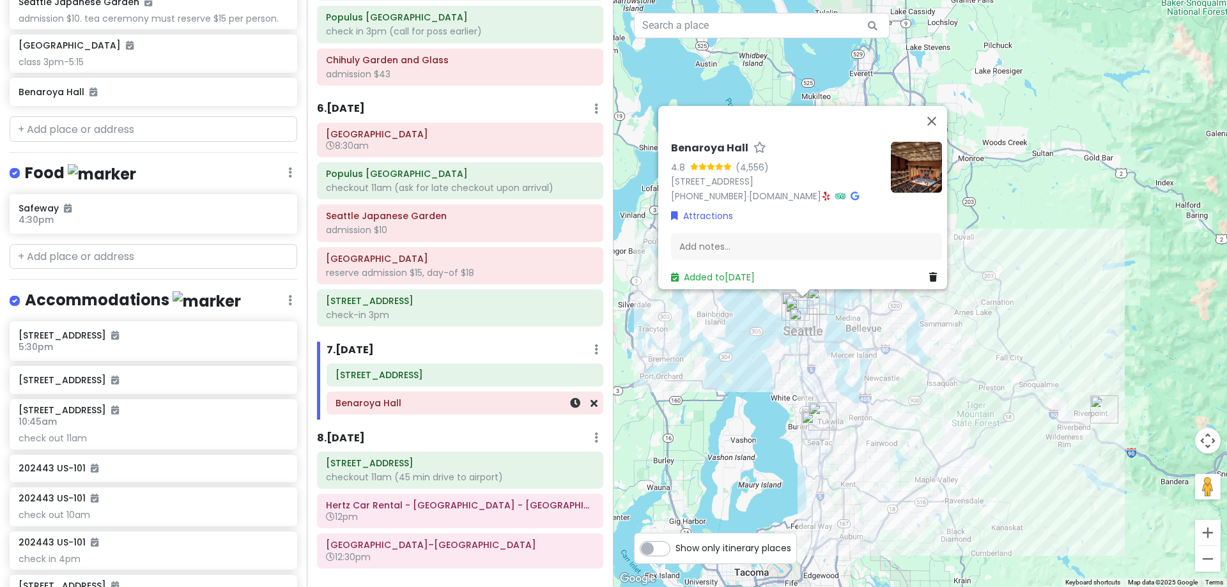
scroll to position [704, 0]
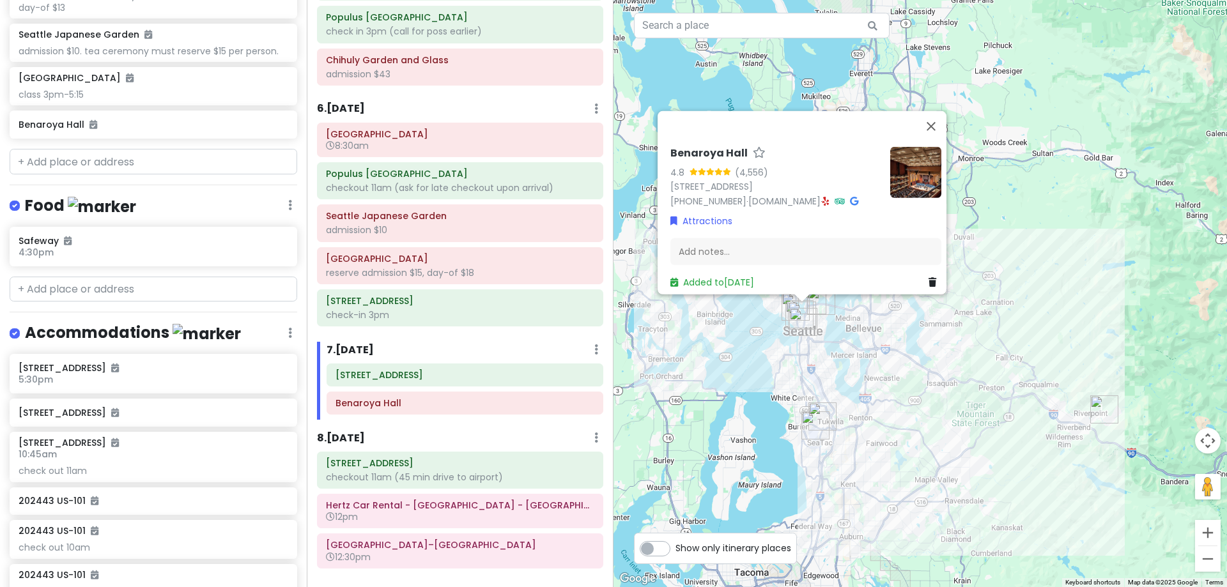
click at [717, 230] on div "[GEOGRAPHIC_DATA] 4.8 (4,556) [STREET_ADDRESS] [PHONE_NUMBER] · [DOMAIN_NAME] ·…" at bounding box center [805, 217] width 281 height 153
click at [719, 240] on div "Add notes..." at bounding box center [805, 251] width 271 height 27
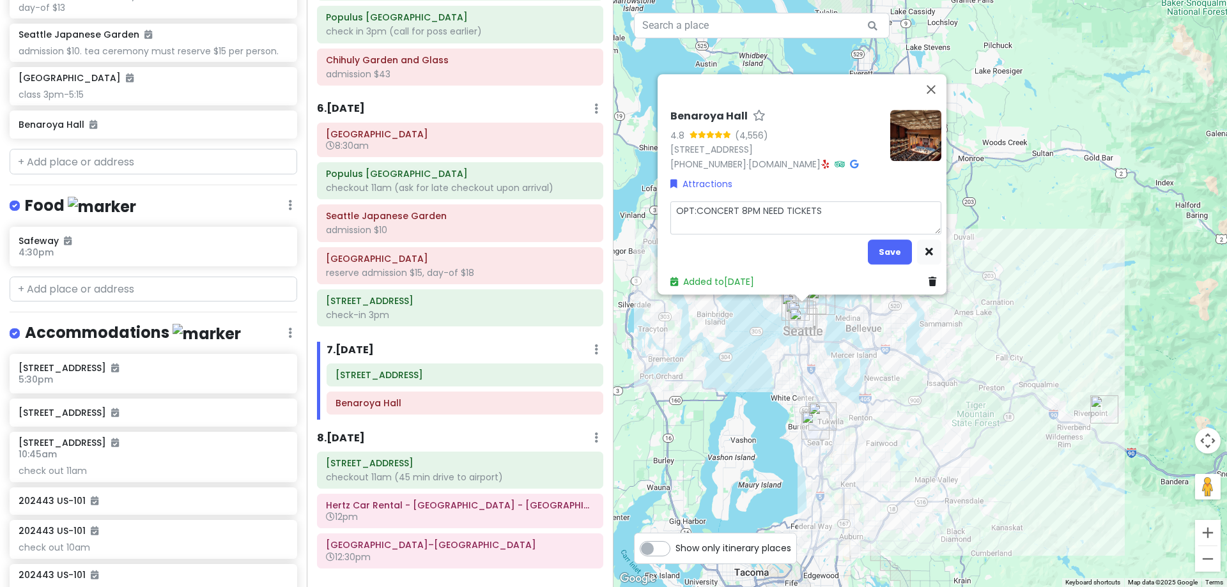
click at [691, 201] on textarea "OPT:CONCERT 8PM NEED TICKETS" at bounding box center [805, 217] width 271 height 33
click at [888, 240] on button "Save" at bounding box center [890, 252] width 44 height 25
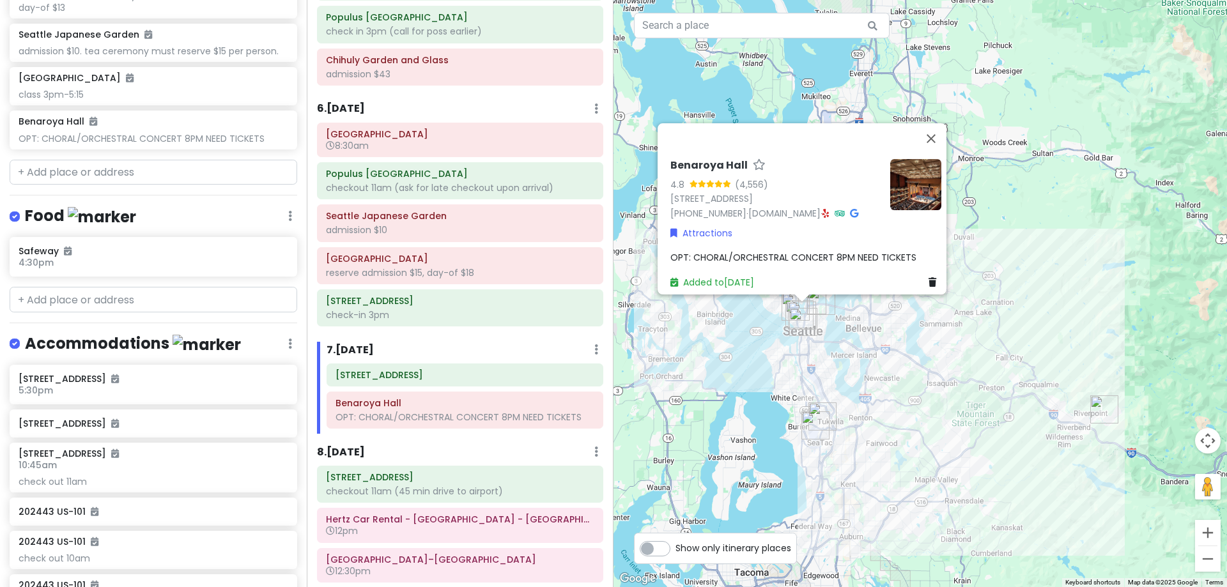
scroll to position [714, 0]
